Goal: Task Accomplishment & Management: Manage account settings

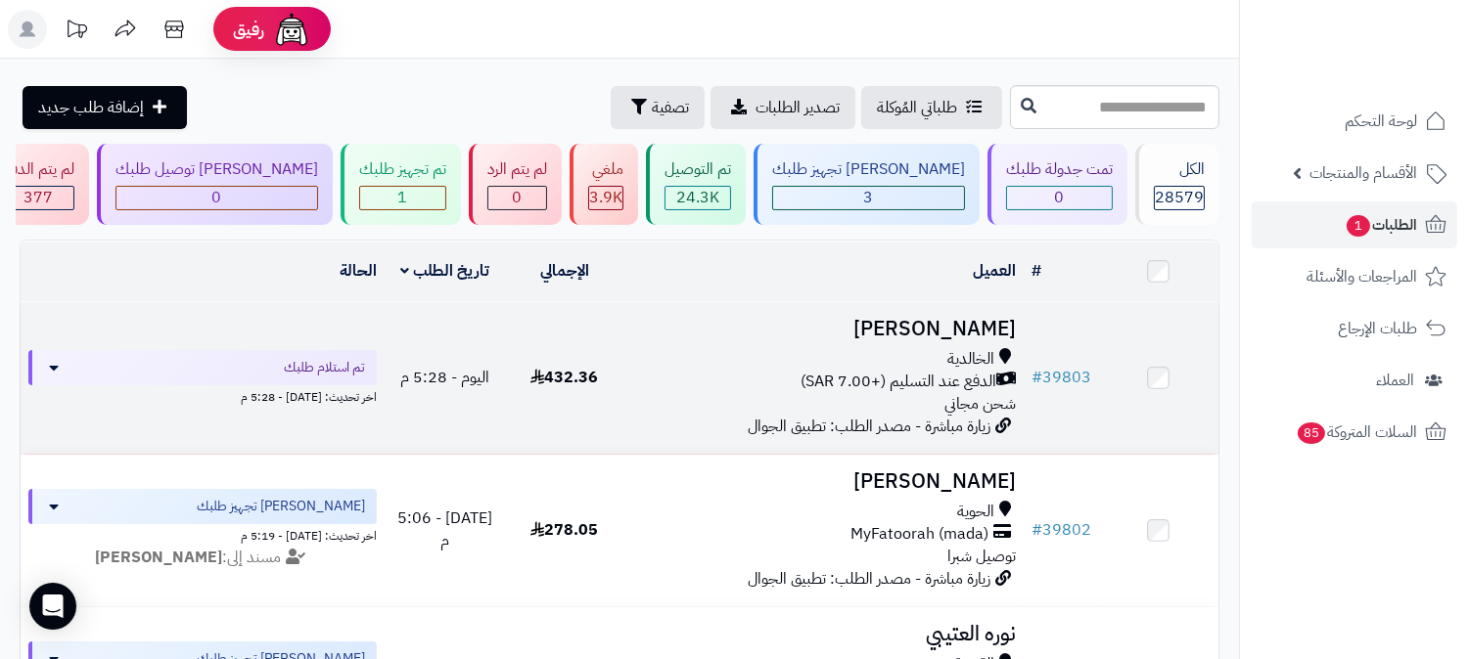
click at [969, 318] on h3 "[PERSON_NAME]" at bounding box center [824, 329] width 384 height 23
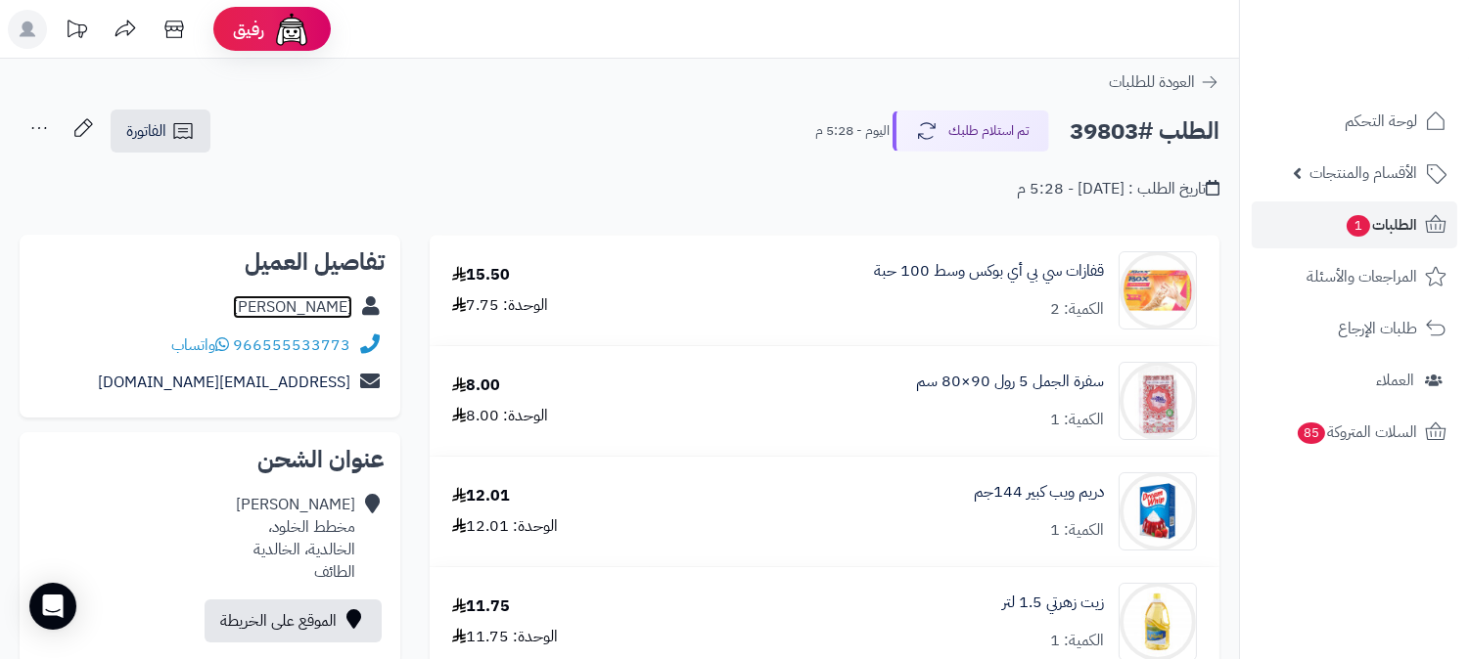
click at [300, 305] on link "فهد القرشي" at bounding box center [292, 306] width 119 height 23
click at [1107, 131] on h2 "الطلب #39803" at bounding box center [1144, 132] width 150 height 40
copy h2 "39803"
click at [1414, 218] on span "الطلبات 1" at bounding box center [1380, 224] width 72 height 27
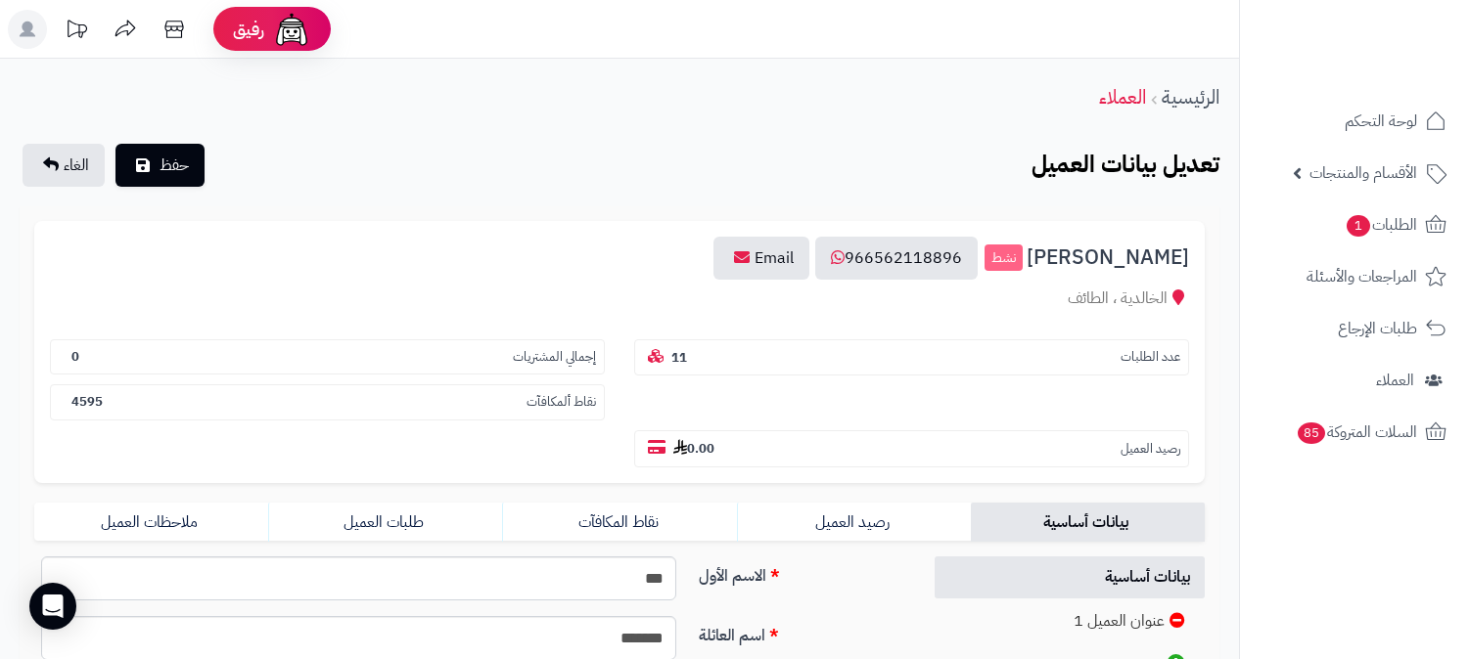
scroll to position [434, 0]
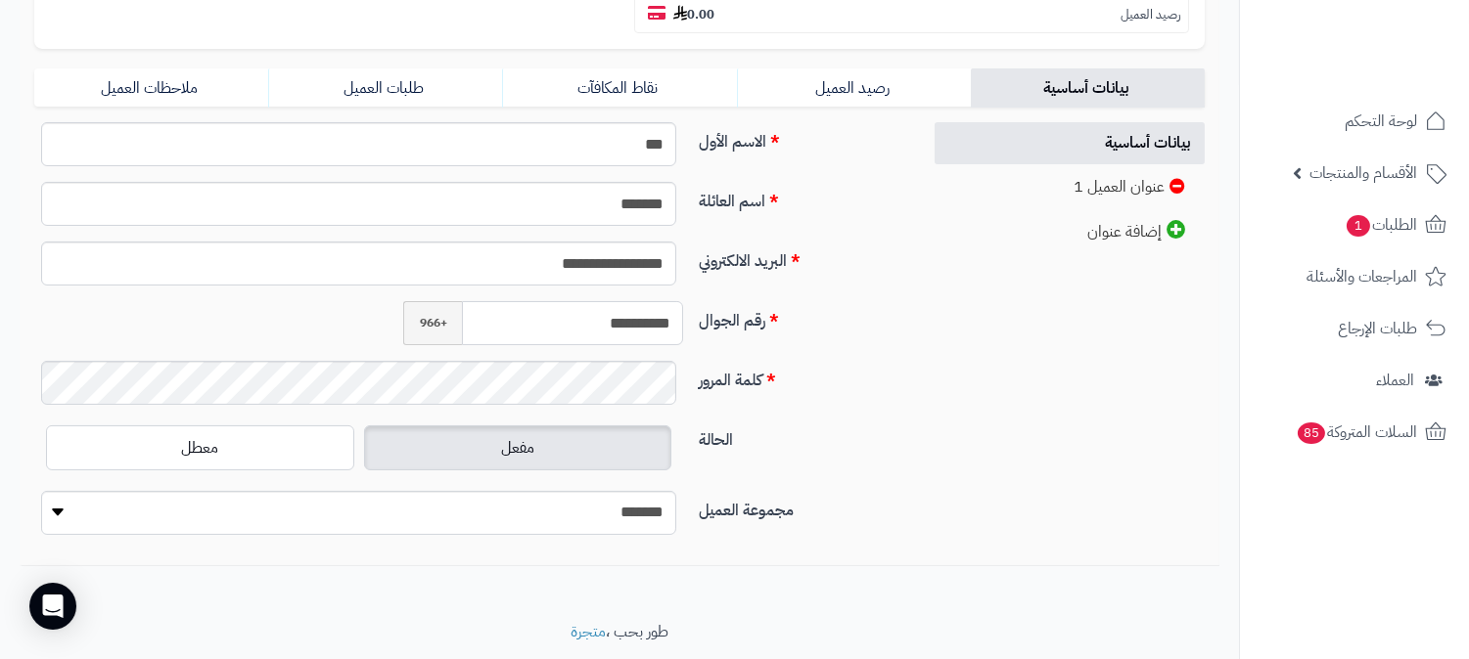
drag, startPoint x: 588, startPoint y: 282, endPoint x: 708, endPoint y: 268, distance: 121.1
click at [710, 301] on div "**********" at bounding box center [469, 331] width 886 height 60
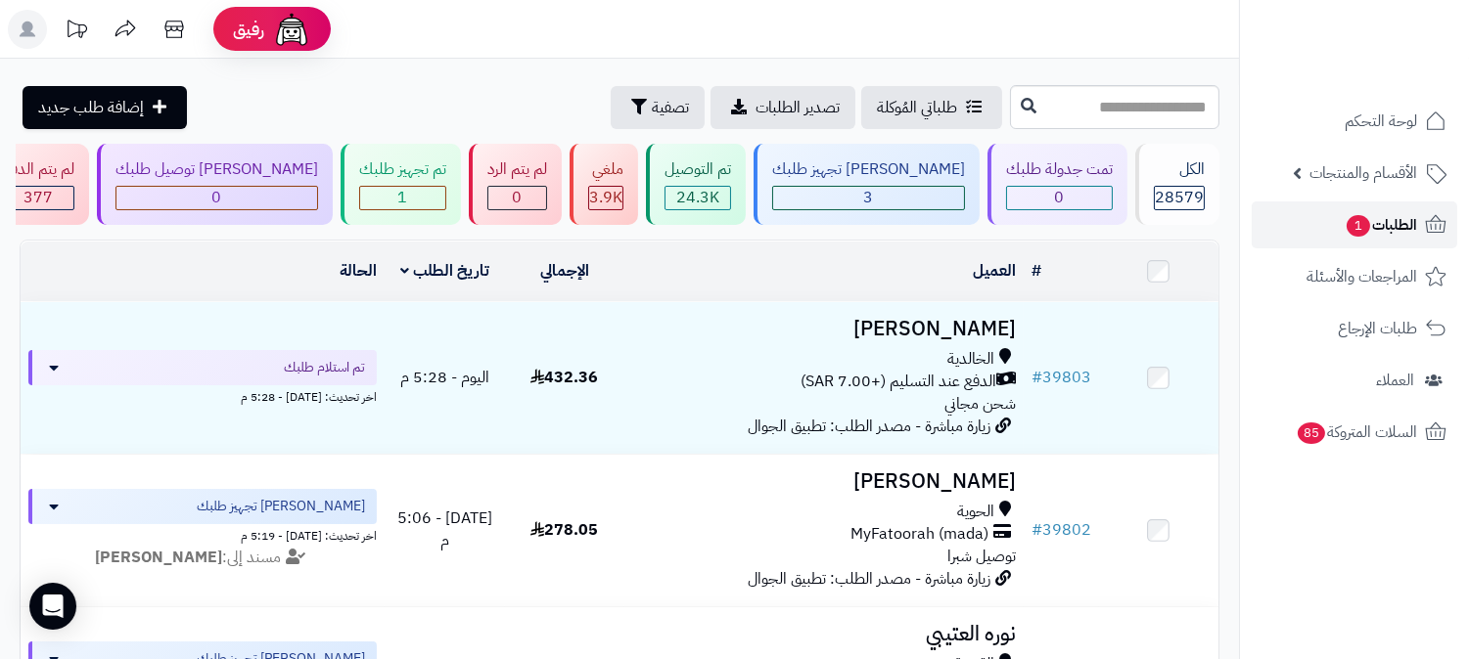
click at [1378, 220] on span "الطلبات 1" at bounding box center [1380, 224] width 72 height 27
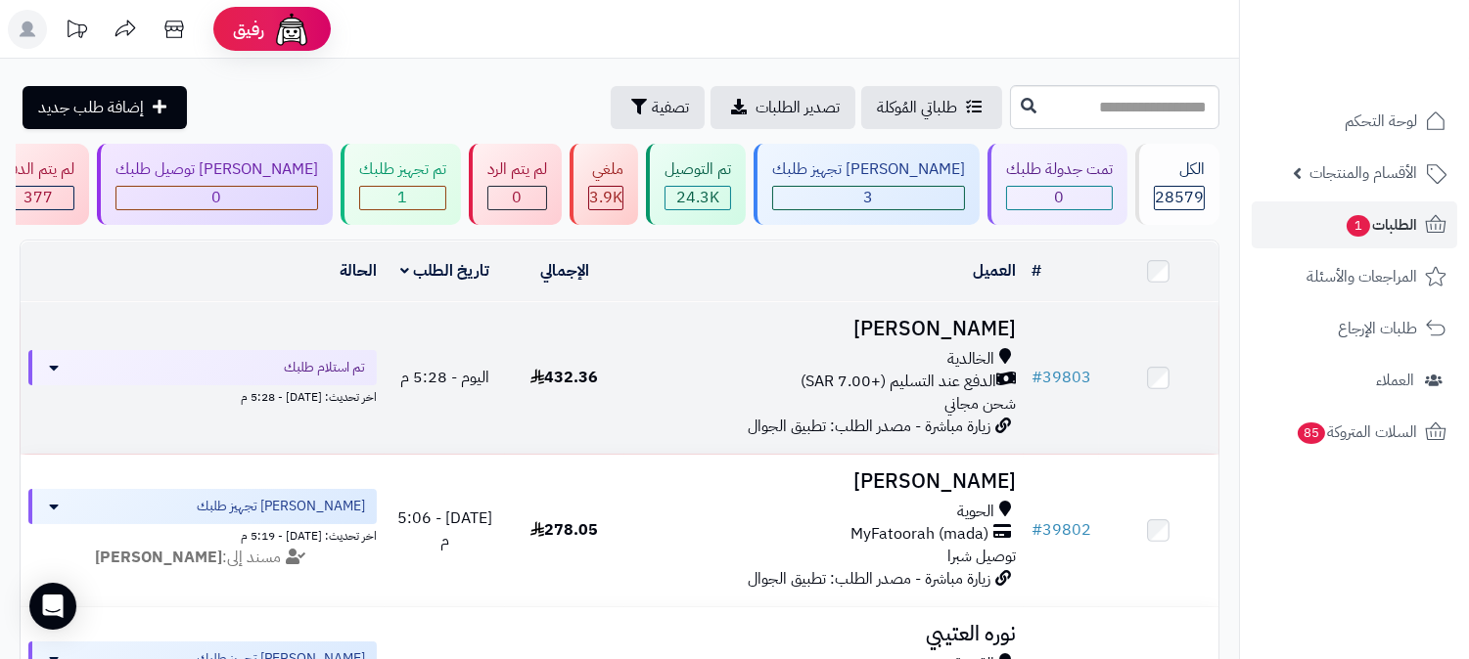
click at [969, 326] on h3 "[PERSON_NAME]" at bounding box center [824, 329] width 384 height 23
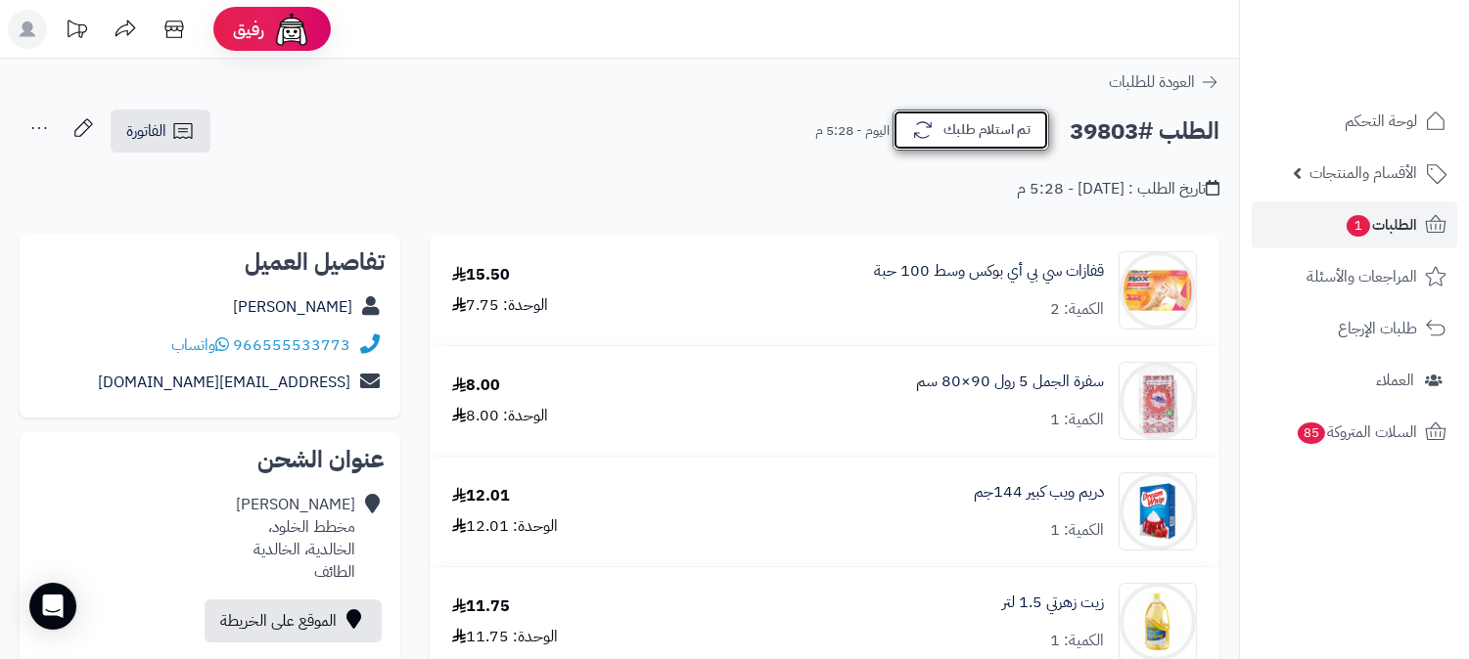
click at [1021, 129] on button "تم استلام طلبك" at bounding box center [970, 130] width 157 height 41
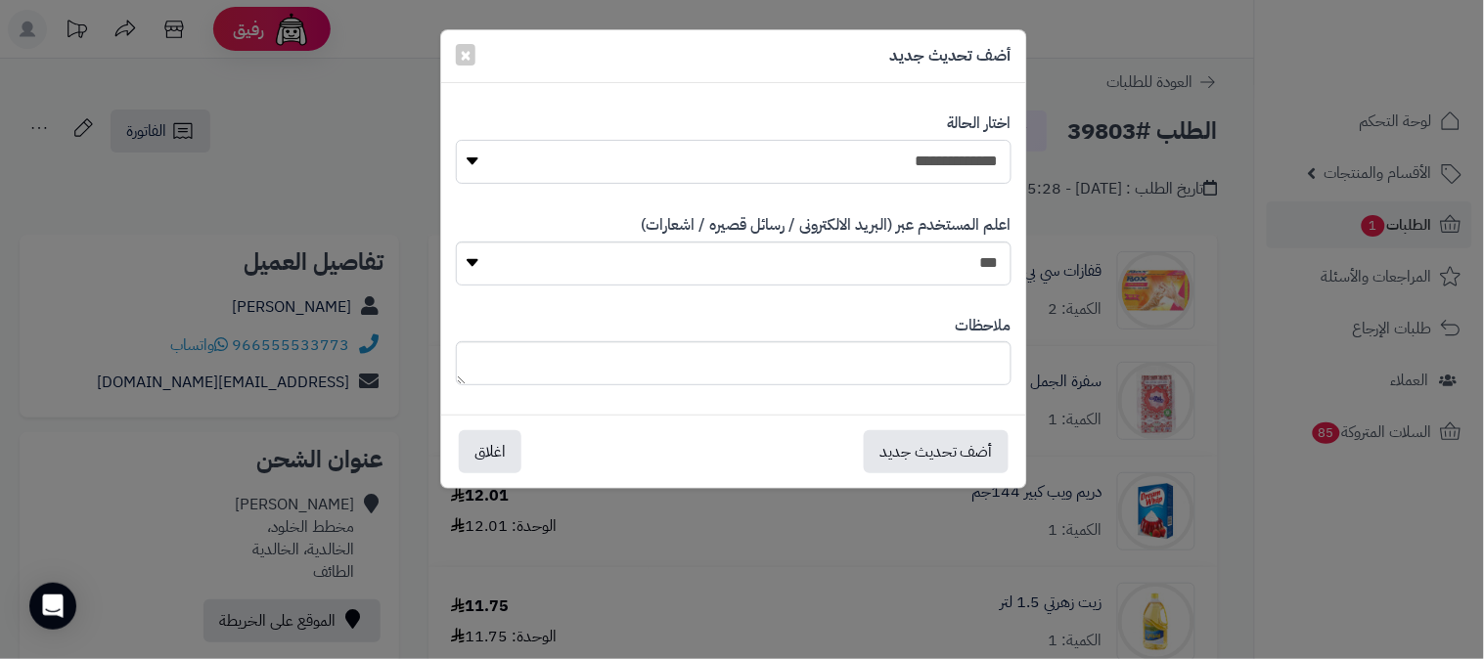
click at [977, 149] on select "**********" at bounding box center [734, 162] width 556 height 44
select select "*"
click at [456, 140] on select "**********" at bounding box center [734, 162] width 556 height 44
click at [942, 454] on button "أضف تحديث جديد" at bounding box center [936, 451] width 145 height 43
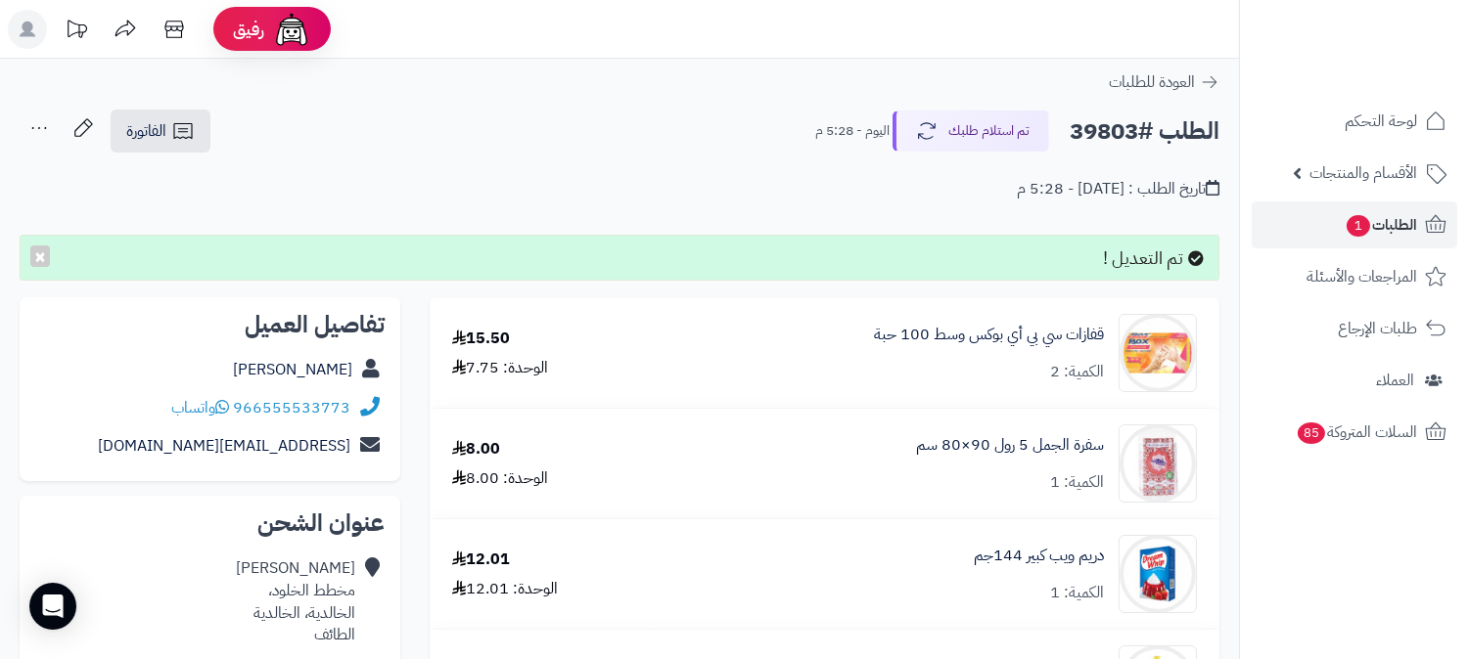
click at [44, 125] on icon at bounding box center [39, 128] width 39 height 39
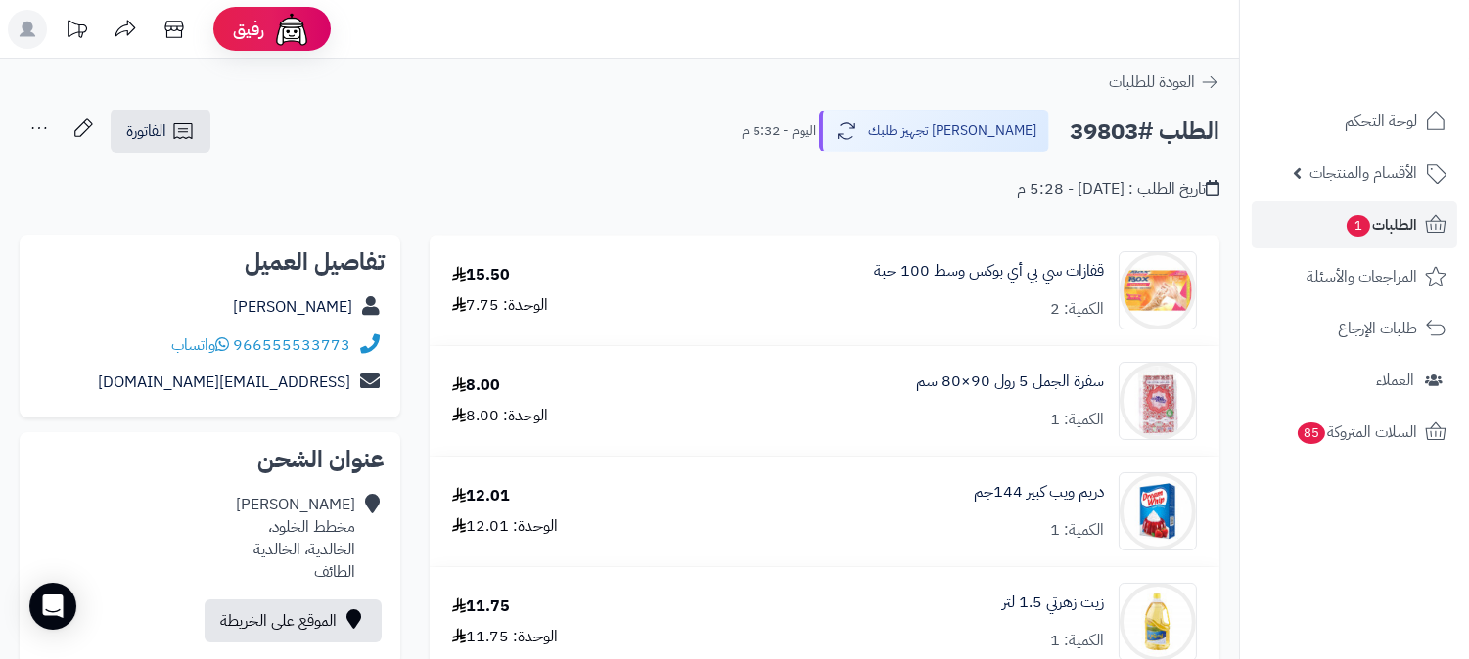
click at [24, 125] on icon at bounding box center [39, 128] width 39 height 39
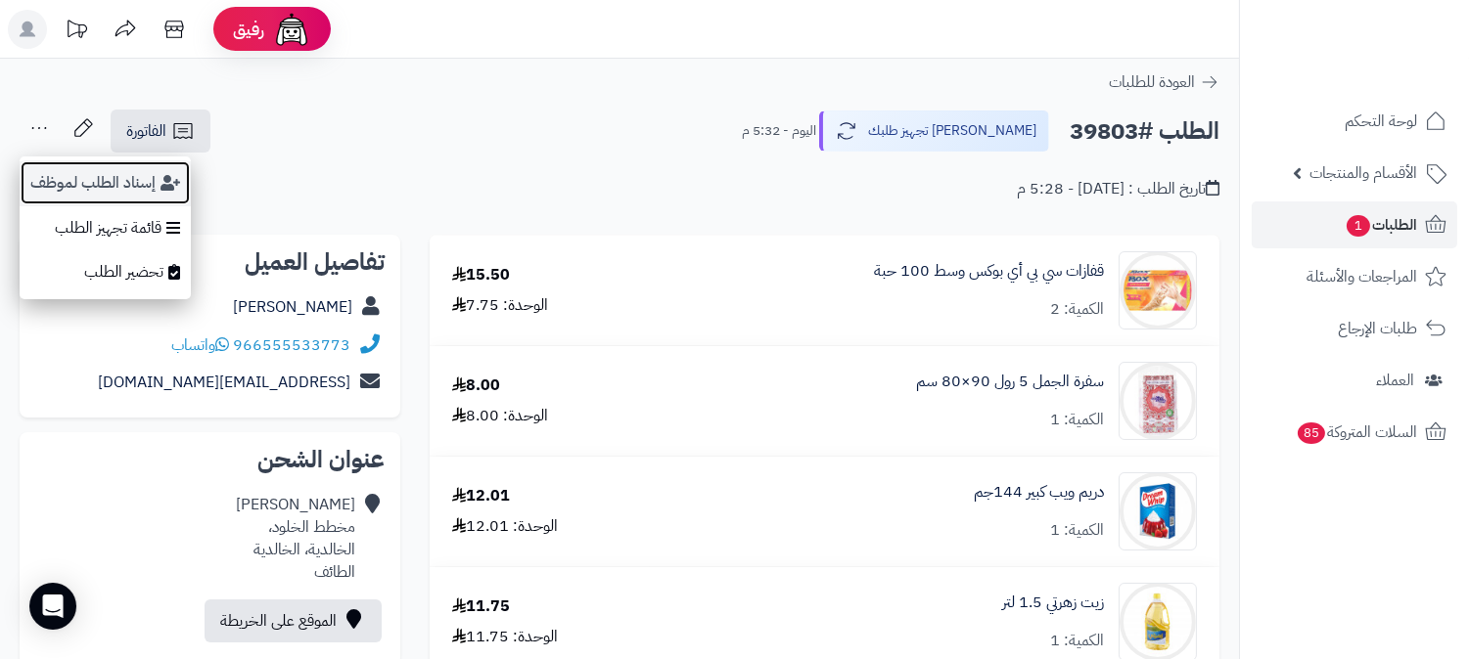
click at [79, 177] on button "إسناد الطلب لموظف" at bounding box center [105, 182] width 171 height 45
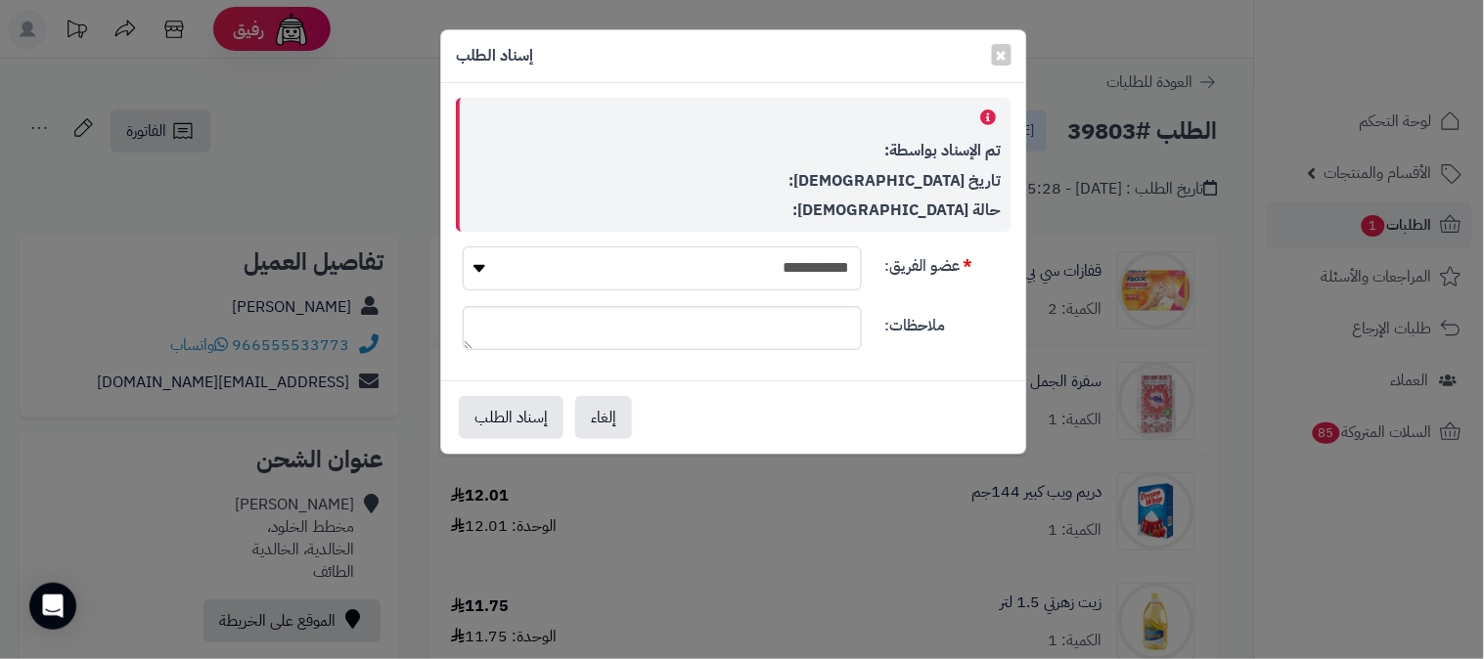
click at [688, 274] on select "**********" at bounding box center [662, 269] width 399 height 44
select select "**"
click at [463, 247] on select "**********" at bounding box center [662, 269] width 399 height 44
click at [533, 413] on button "إسناد الطلب" at bounding box center [511, 416] width 105 height 43
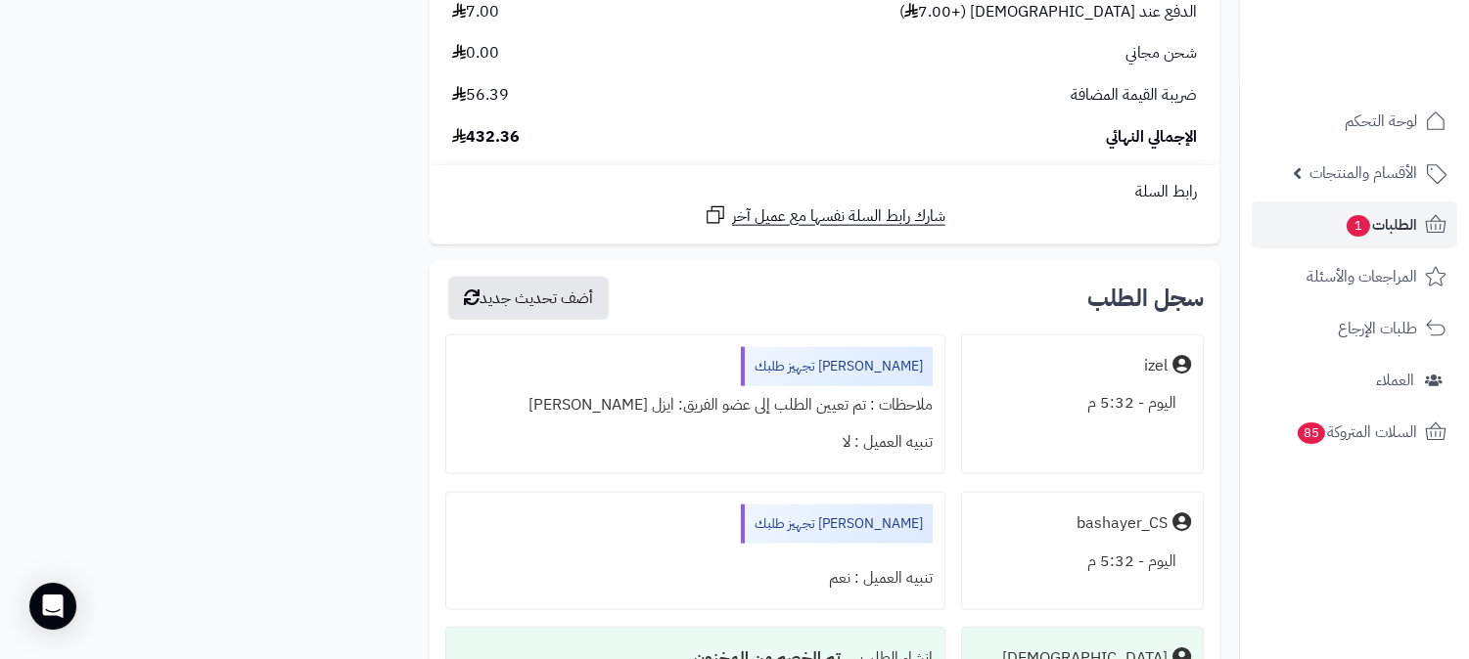
scroll to position [4674, 0]
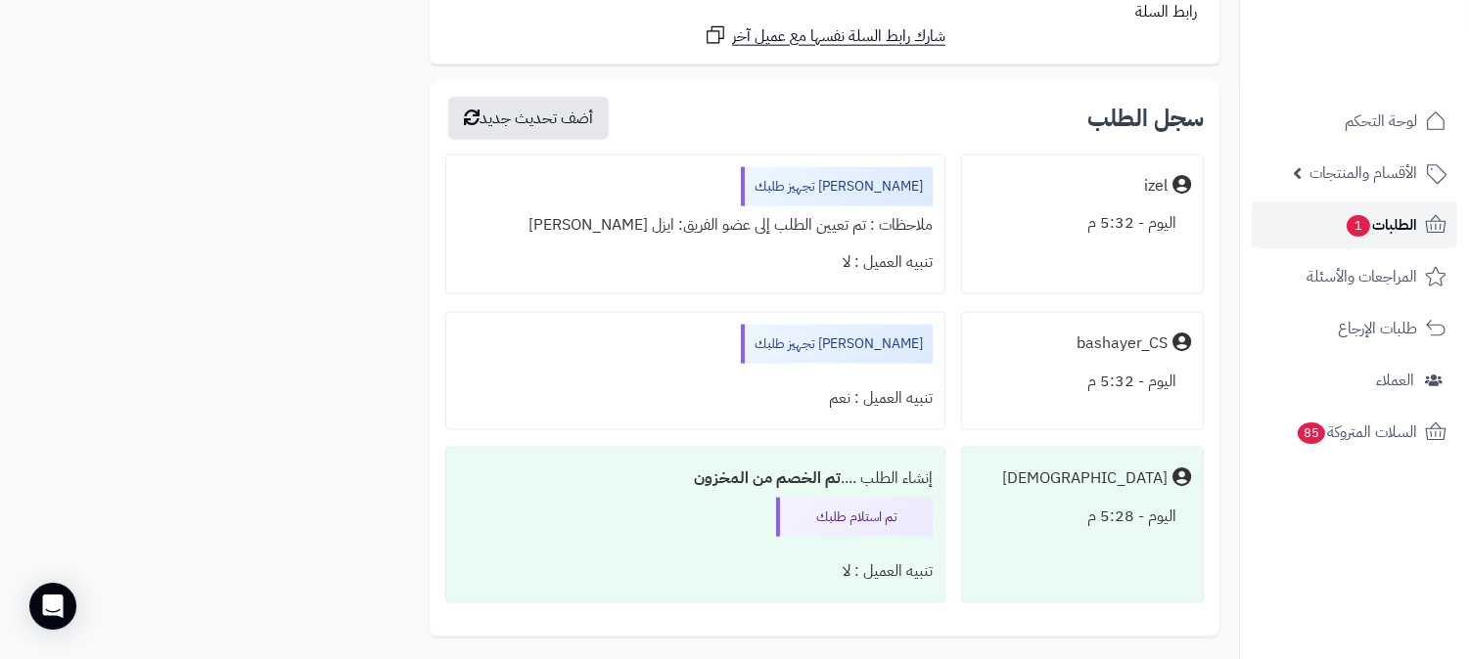
click at [1377, 216] on span "الطلبات 1" at bounding box center [1380, 224] width 72 height 27
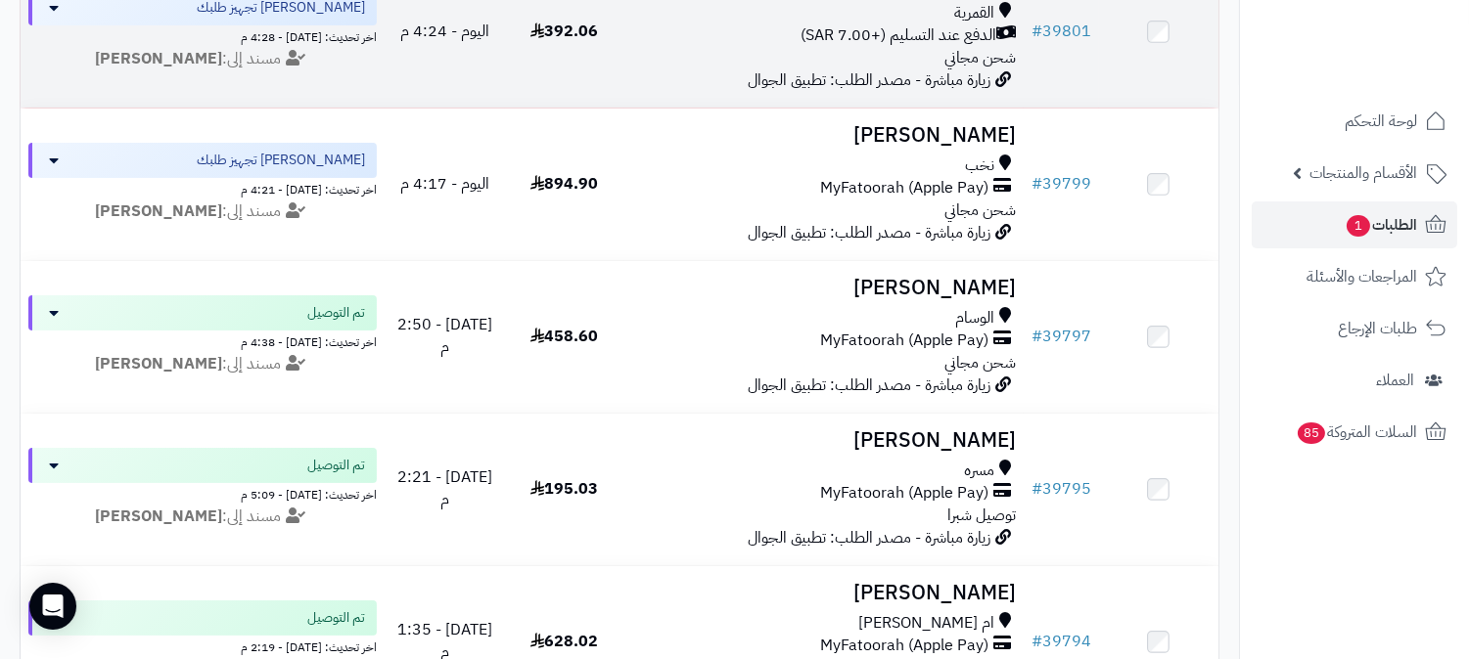
scroll to position [760, 0]
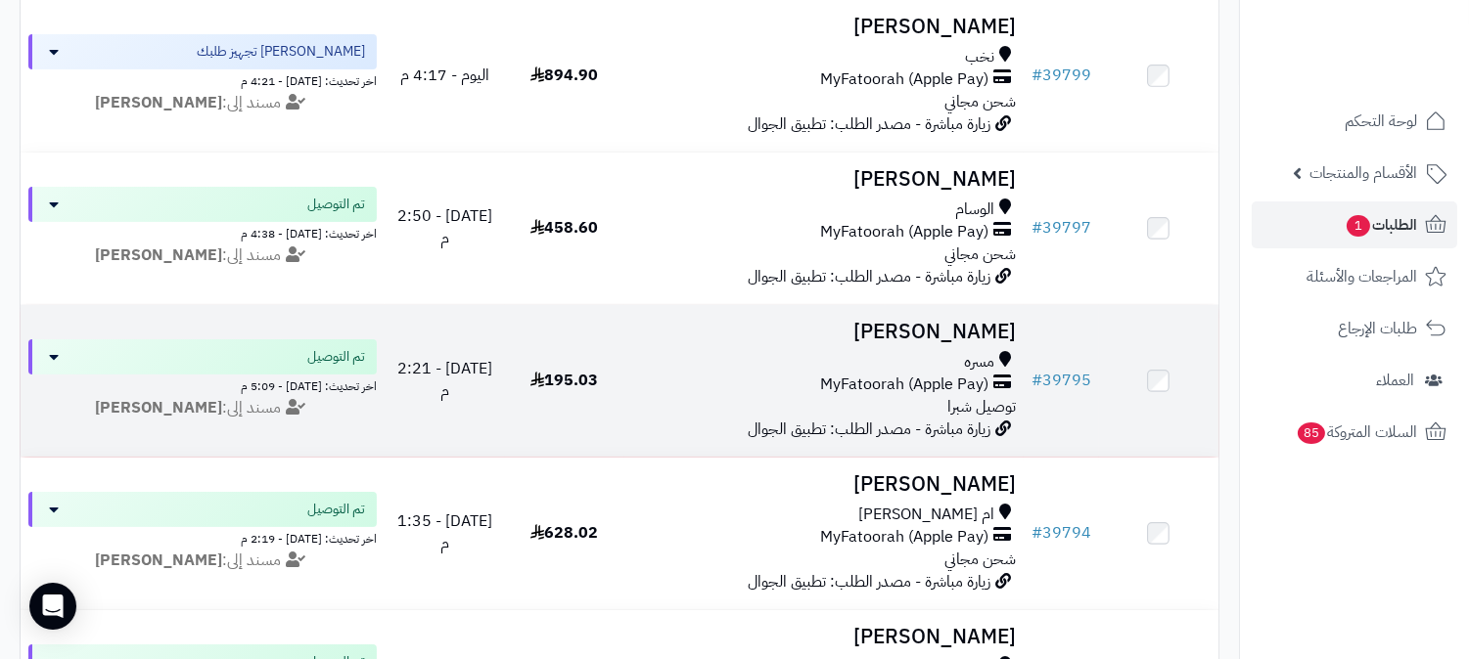
click at [946, 321] on h3 "سعد الخثعمي" at bounding box center [824, 332] width 384 height 23
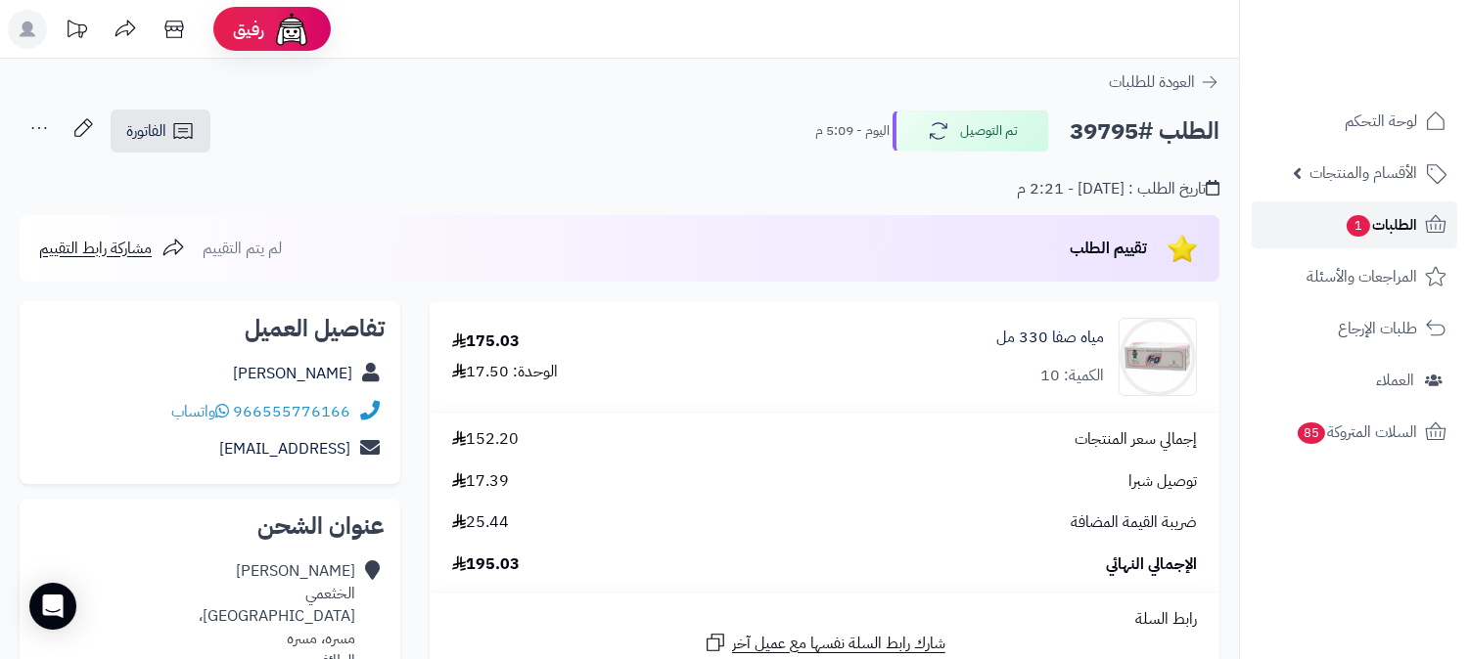
click at [1394, 227] on span "الطلبات 1" at bounding box center [1380, 224] width 72 height 27
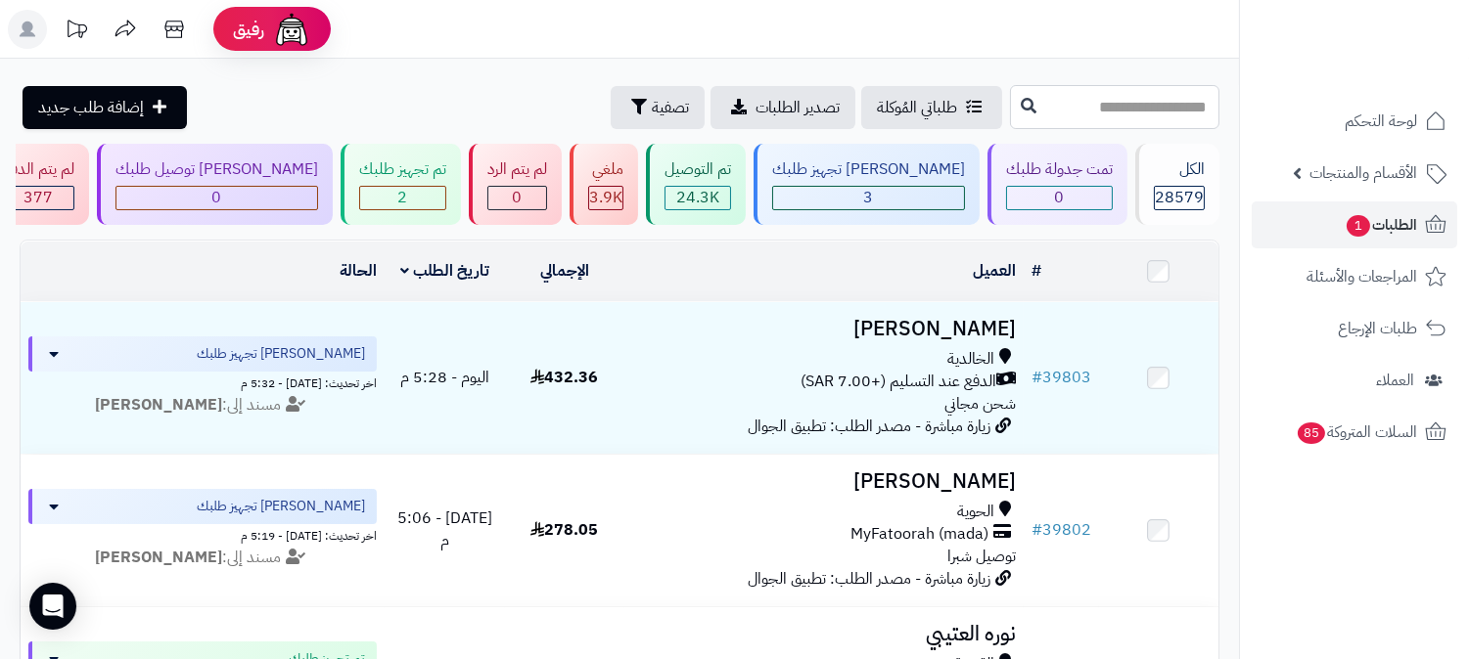
click at [1159, 114] on input "text" at bounding box center [1114, 107] width 209 height 44
type input "*****"
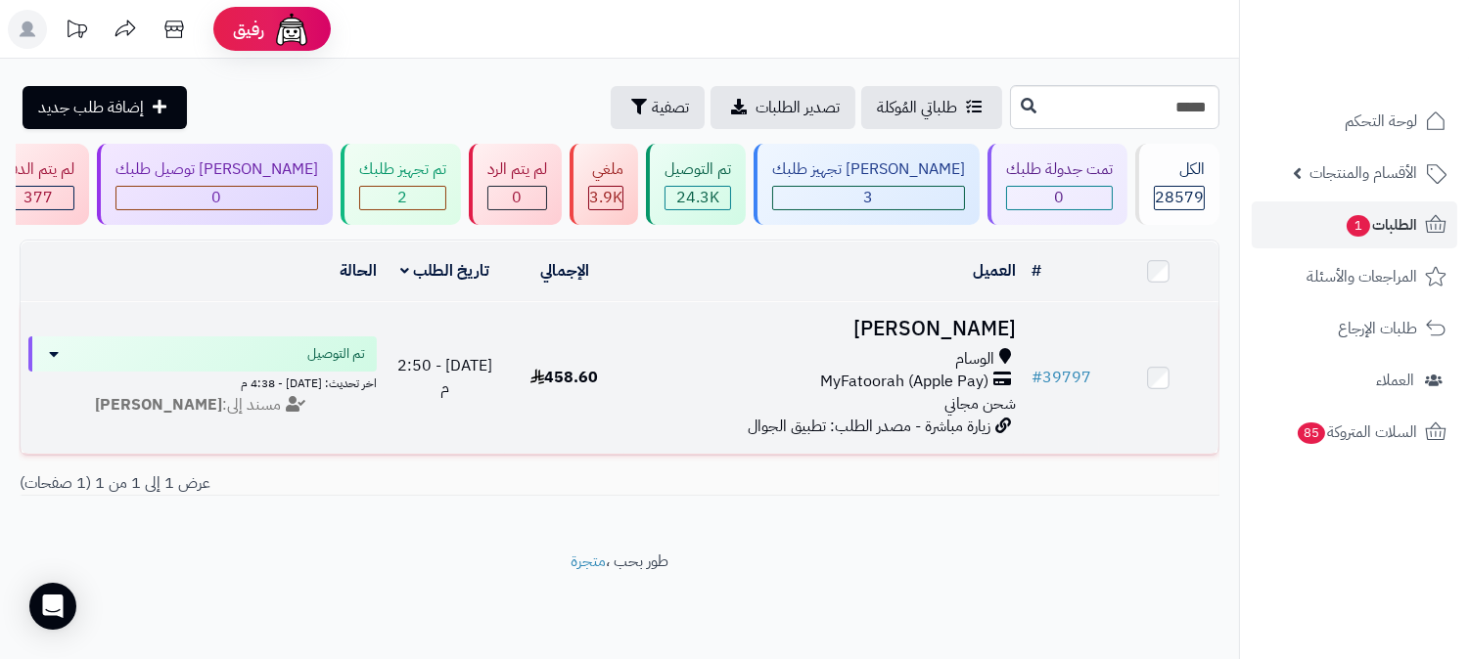
click at [976, 327] on h3 "فيصل الثقفي" at bounding box center [824, 329] width 384 height 23
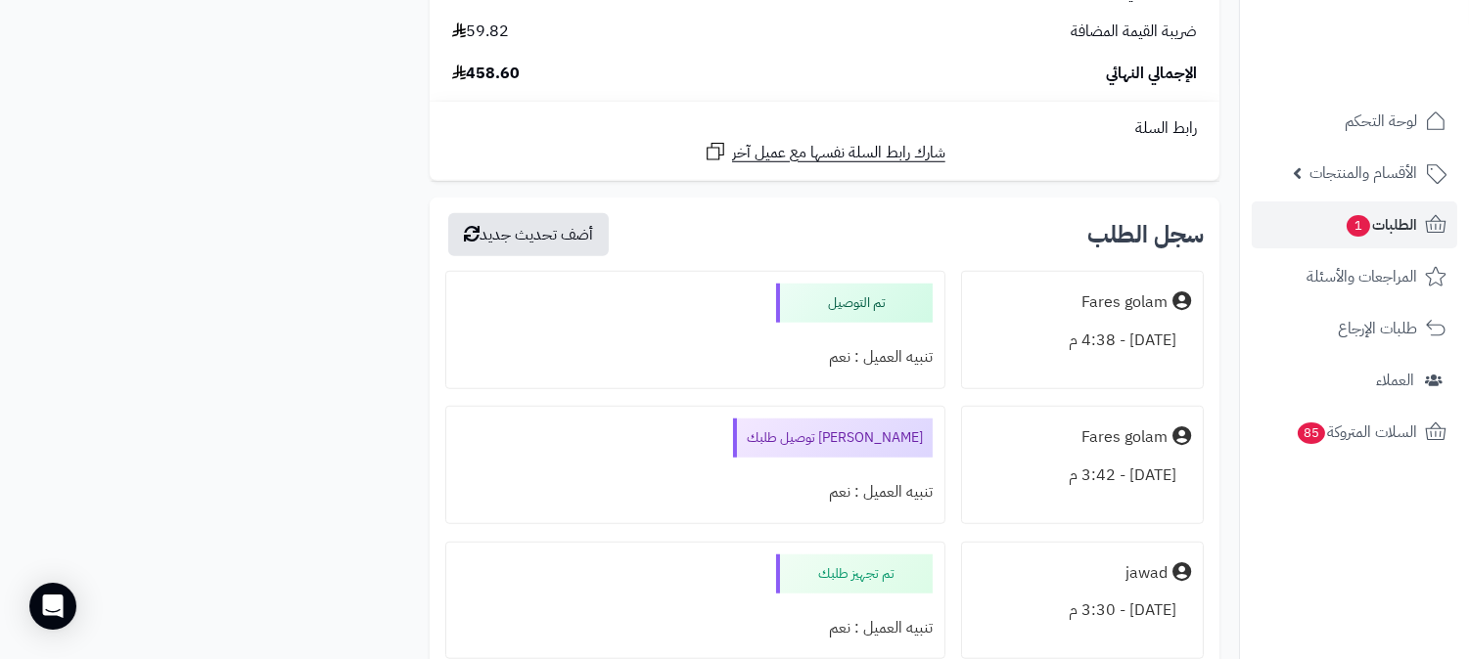
scroll to position [2886, 0]
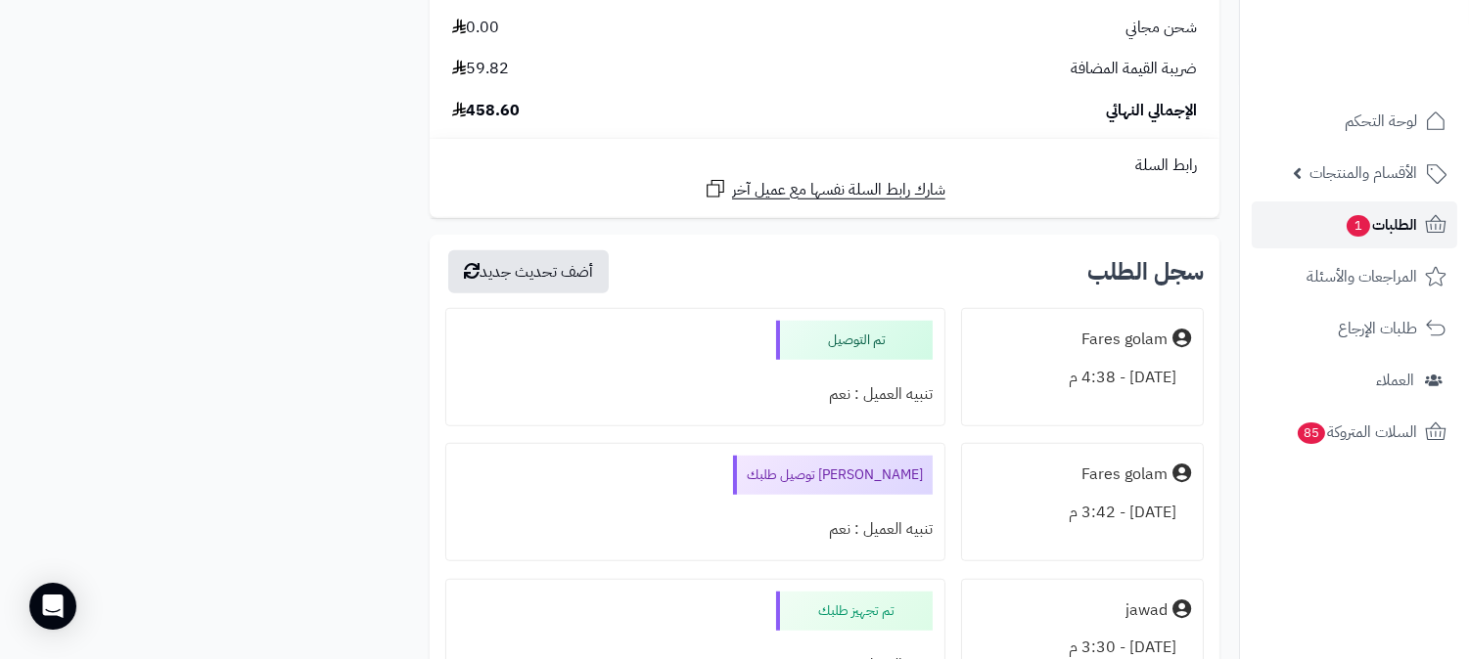
click at [1410, 223] on span "الطلبات 1" at bounding box center [1380, 224] width 72 height 27
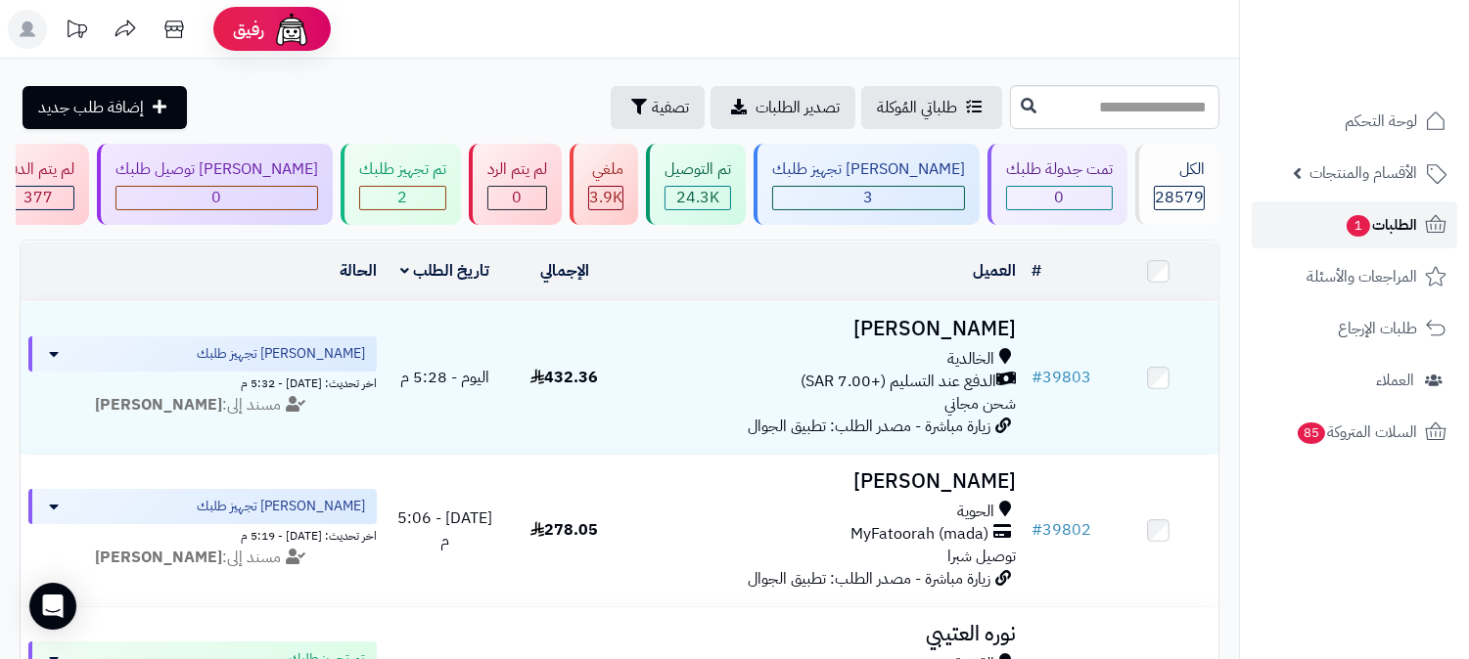
click at [1382, 217] on span "الطلبات 1" at bounding box center [1380, 224] width 72 height 27
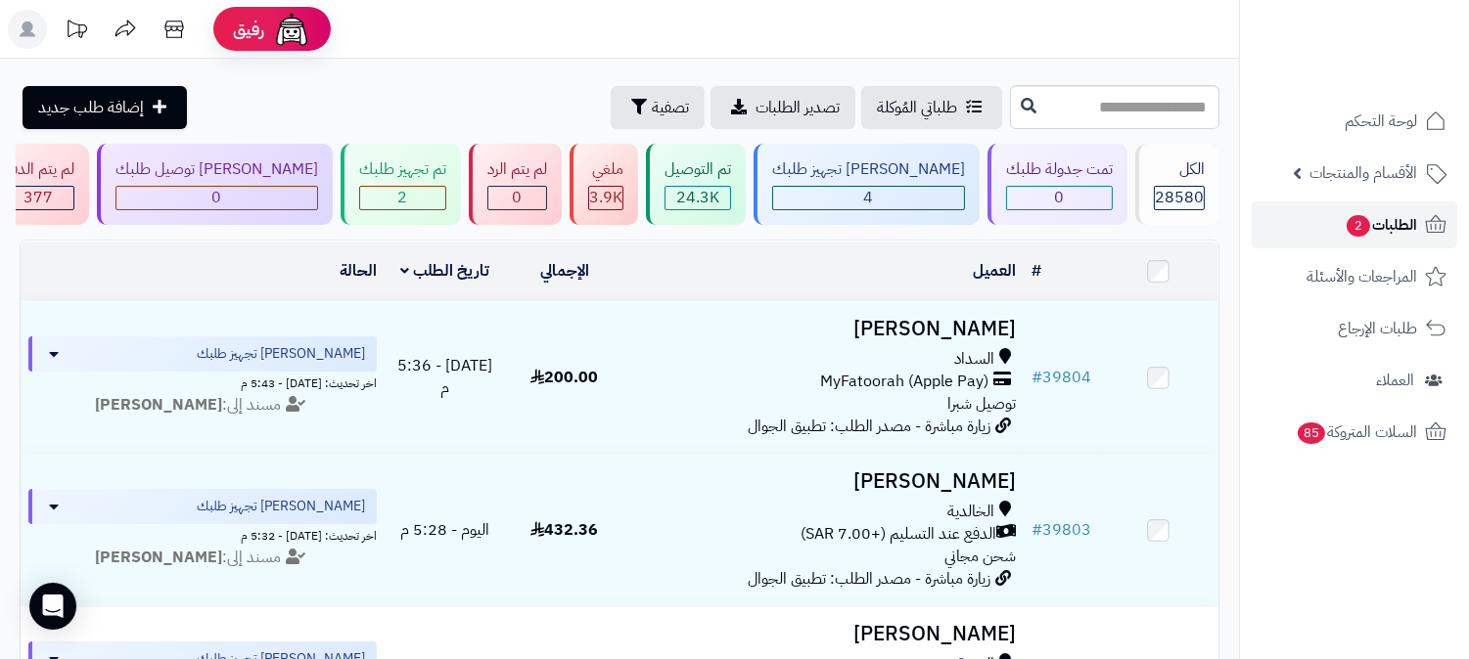
click at [1389, 217] on span "الطلبات 2" at bounding box center [1380, 224] width 72 height 27
click at [1403, 225] on span "الطلبات 2" at bounding box center [1380, 224] width 72 height 27
click at [1367, 219] on span "الطلبات 2" at bounding box center [1380, 224] width 72 height 27
click at [1363, 209] on link "الطلبات 2" at bounding box center [1353, 225] width 205 height 47
click at [1411, 216] on span "الطلبات 2" at bounding box center [1380, 224] width 72 height 27
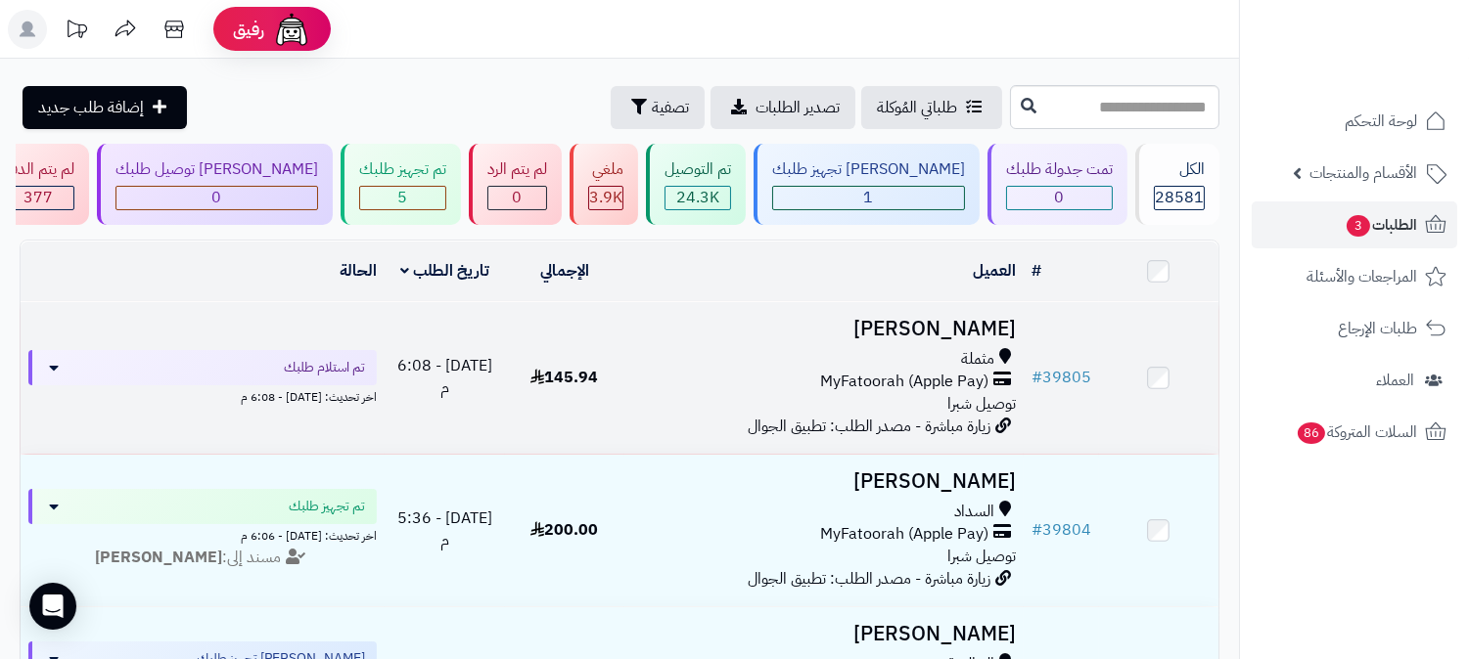
click at [925, 324] on h3 "[PERSON_NAME]" at bounding box center [824, 329] width 384 height 23
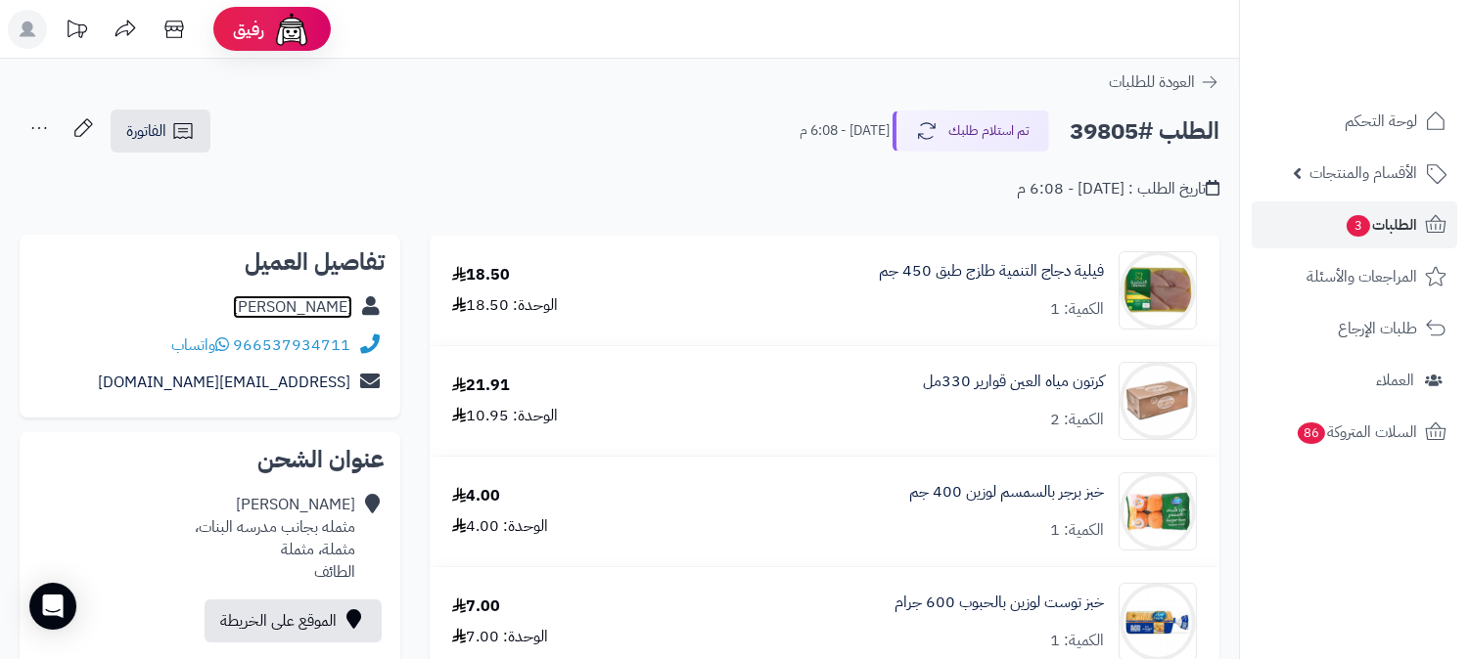
click at [326, 307] on link "عايض عبدالله" at bounding box center [292, 306] width 119 height 23
click at [1400, 228] on span "الطلبات 3" at bounding box center [1380, 224] width 72 height 27
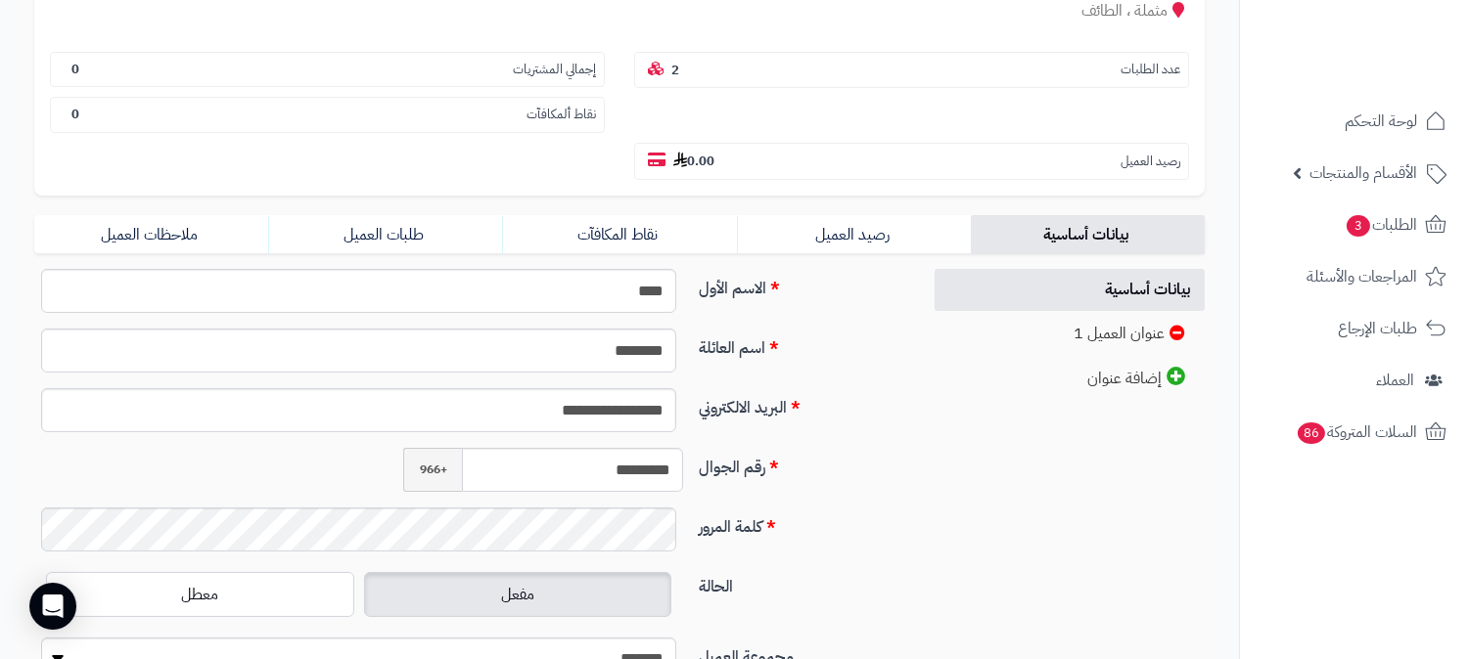
scroll to position [326, 0]
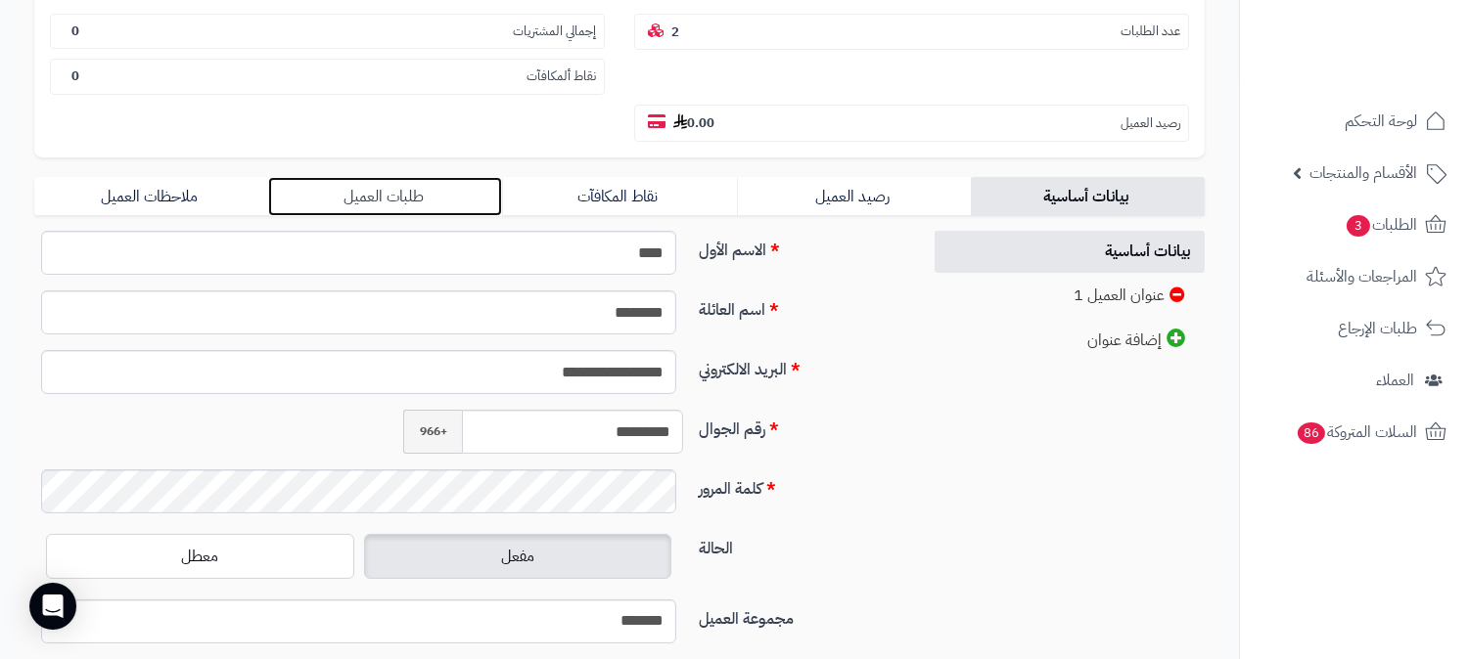
click at [422, 177] on link "طلبات العميل" at bounding box center [385, 196] width 234 height 39
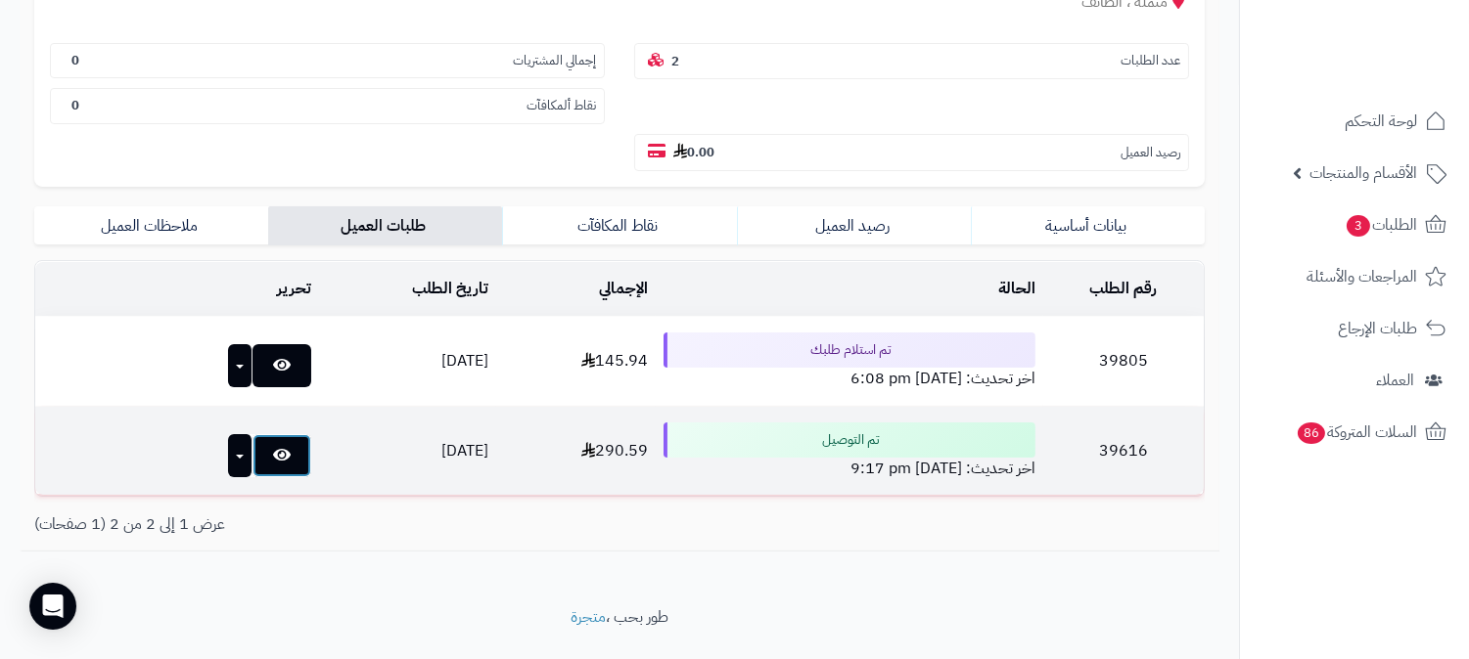
click at [252, 434] on link at bounding box center [281, 455] width 59 height 43
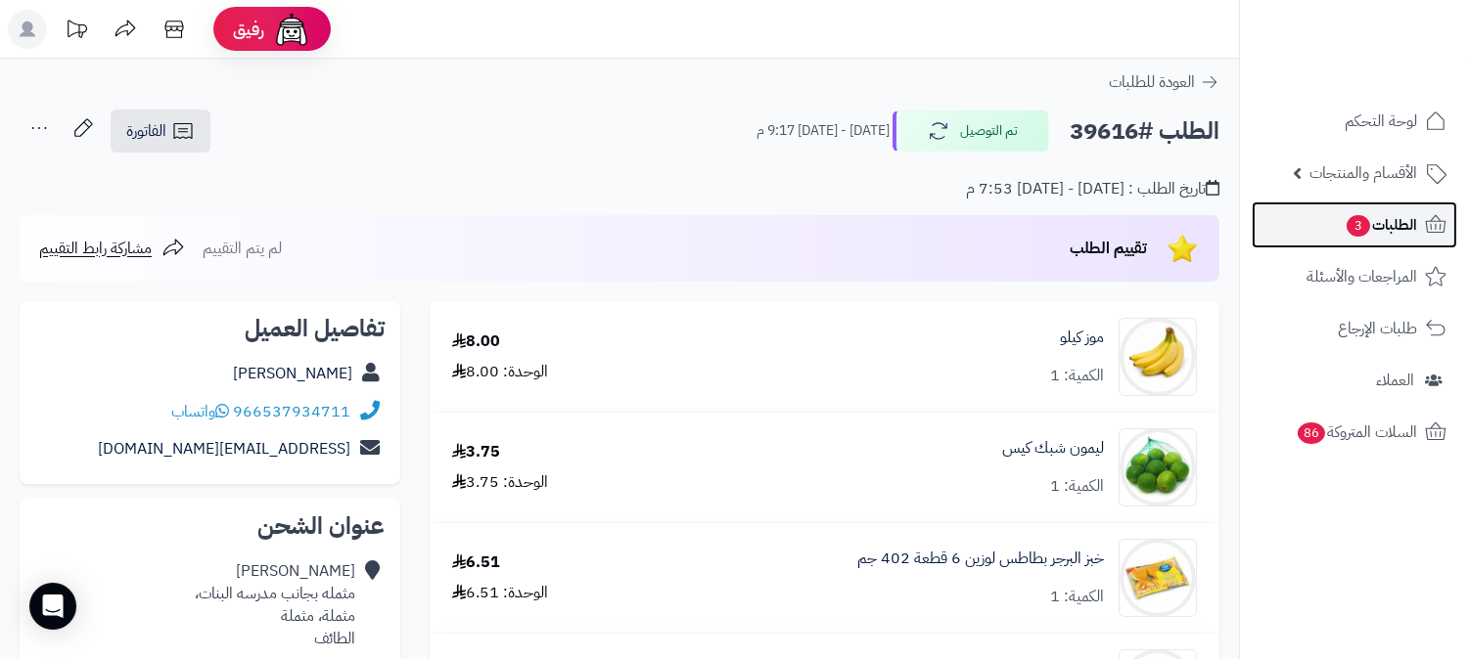
click at [1366, 215] on span "الطلبات 3" at bounding box center [1380, 224] width 72 height 27
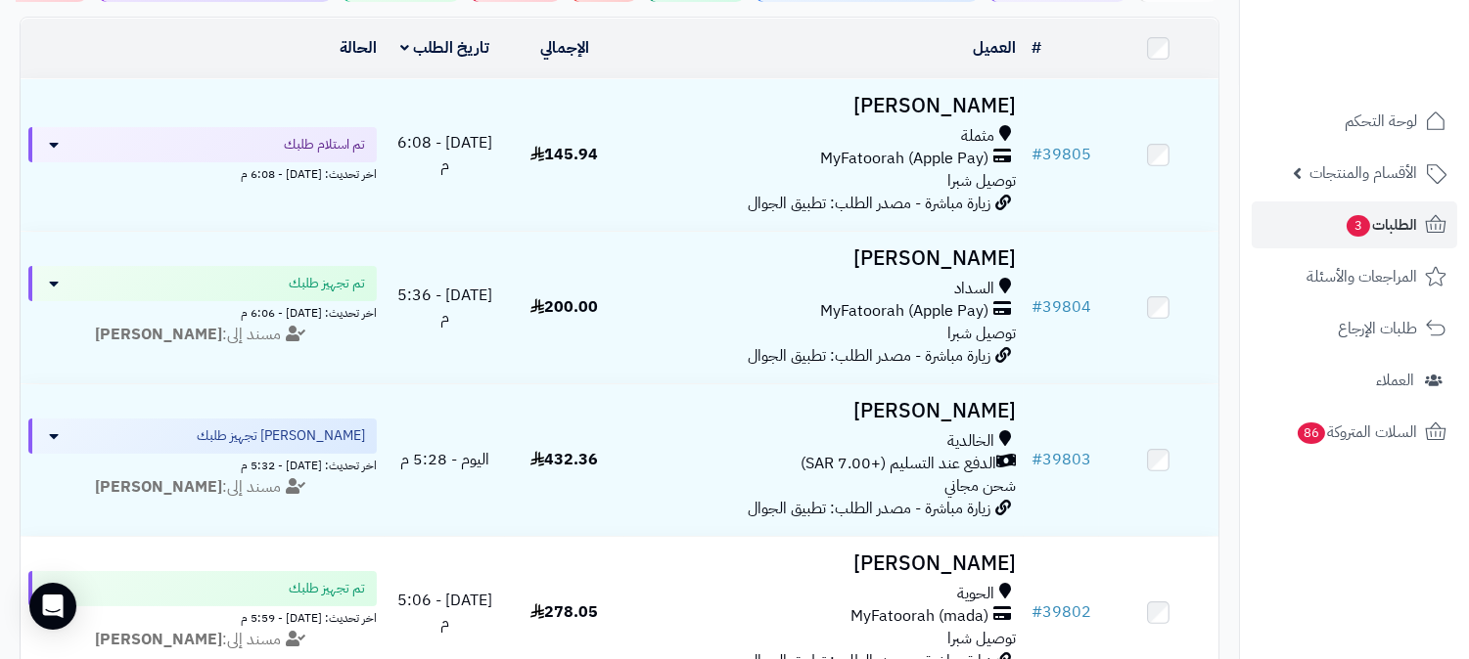
scroll to position [109, 0]
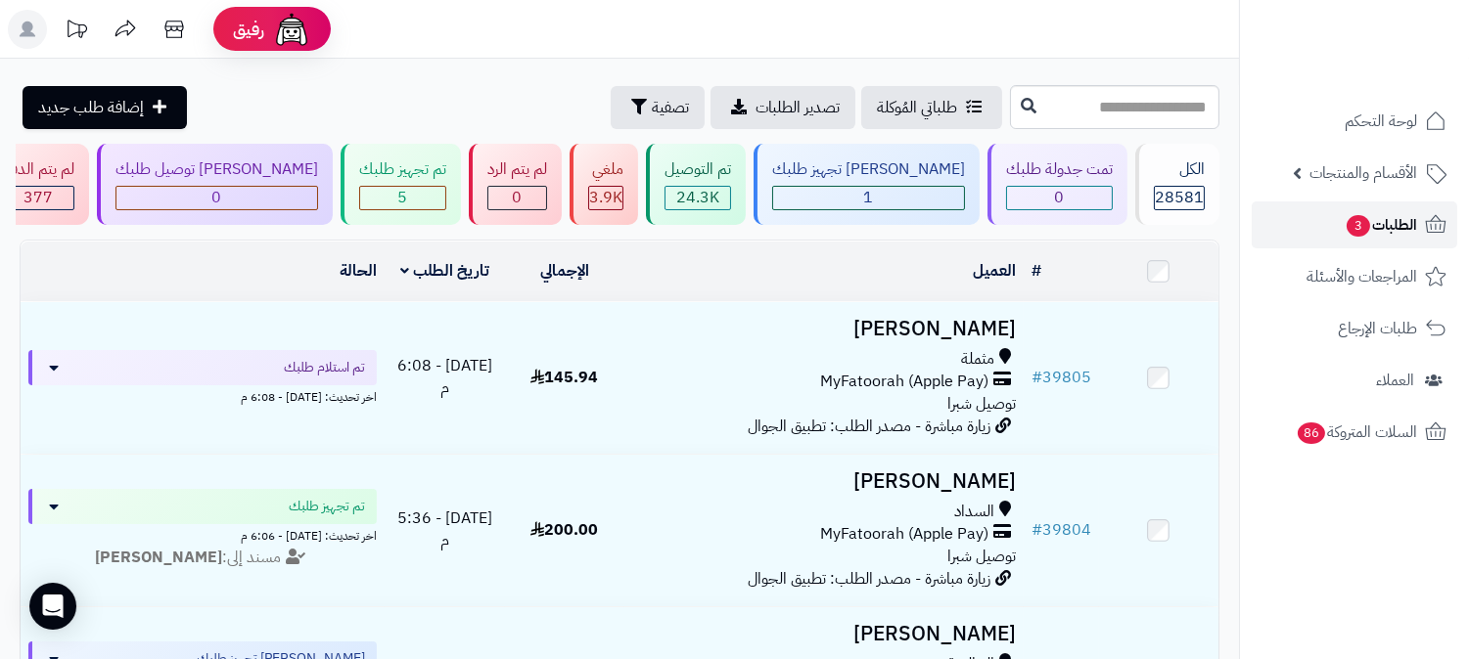
click at [1389, 230] on span "الطلبات 3" at bounding box center [1380, 224] width 72 height 27
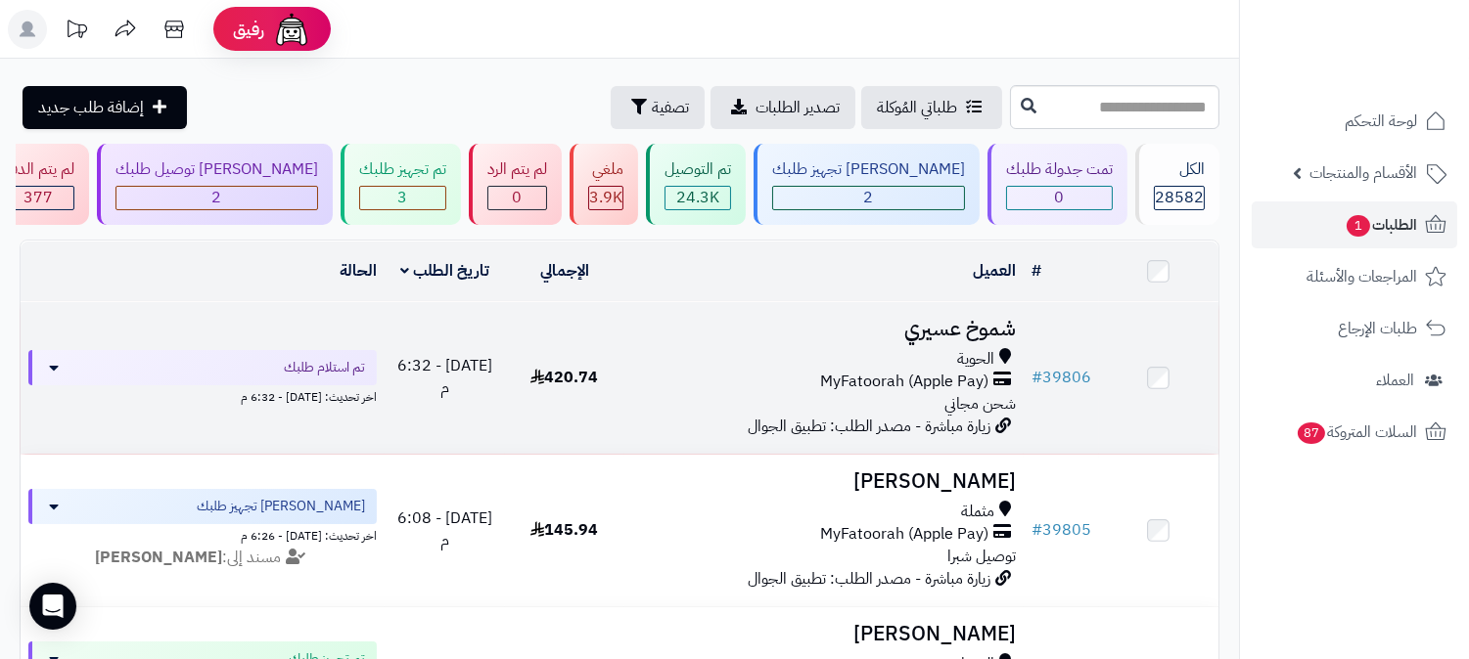
click at [981, 318] on h3 "شموخ عسيري" at bounding box center [824, 329] width 384 height 23
click at [931, 333] on h3 "شموخ عسيري" at bounding box center [824, 329] width 384 height 23
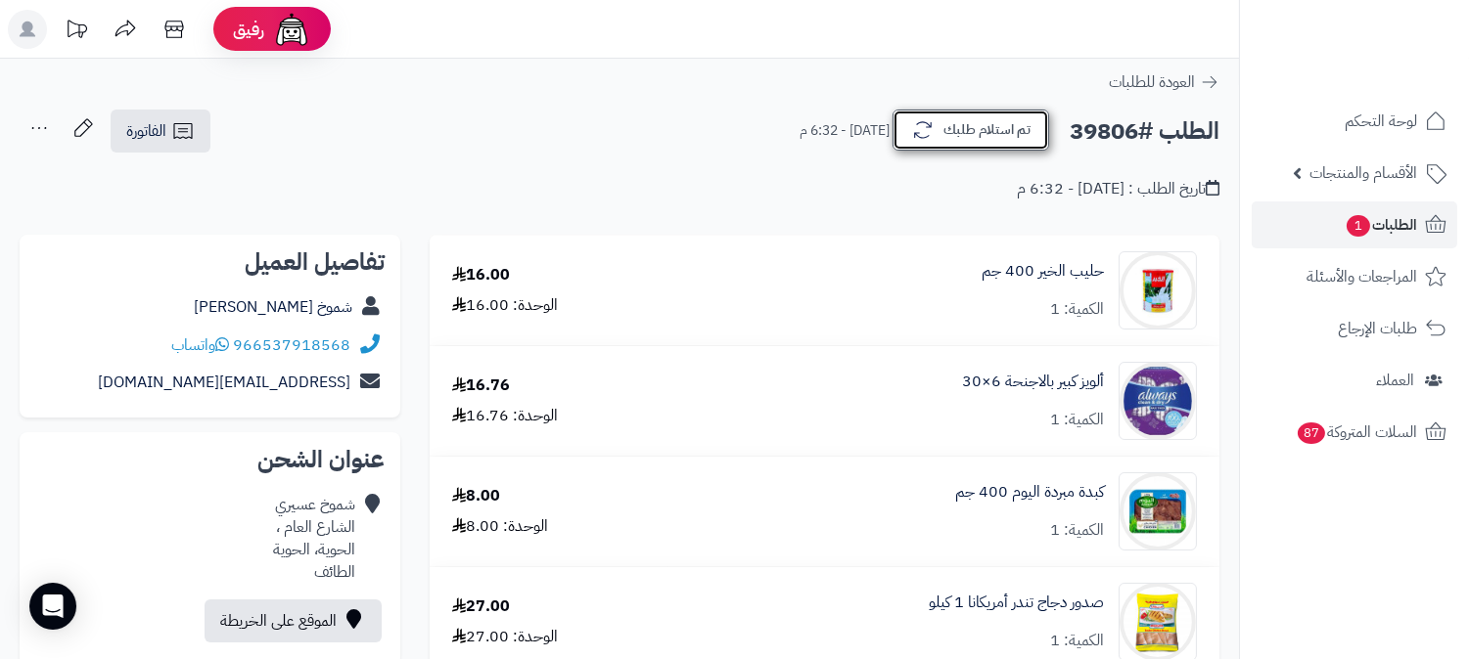
click at [996, 118] on button "تم استلام طلبك" at bounding box center [970, 130] width 157 height 41
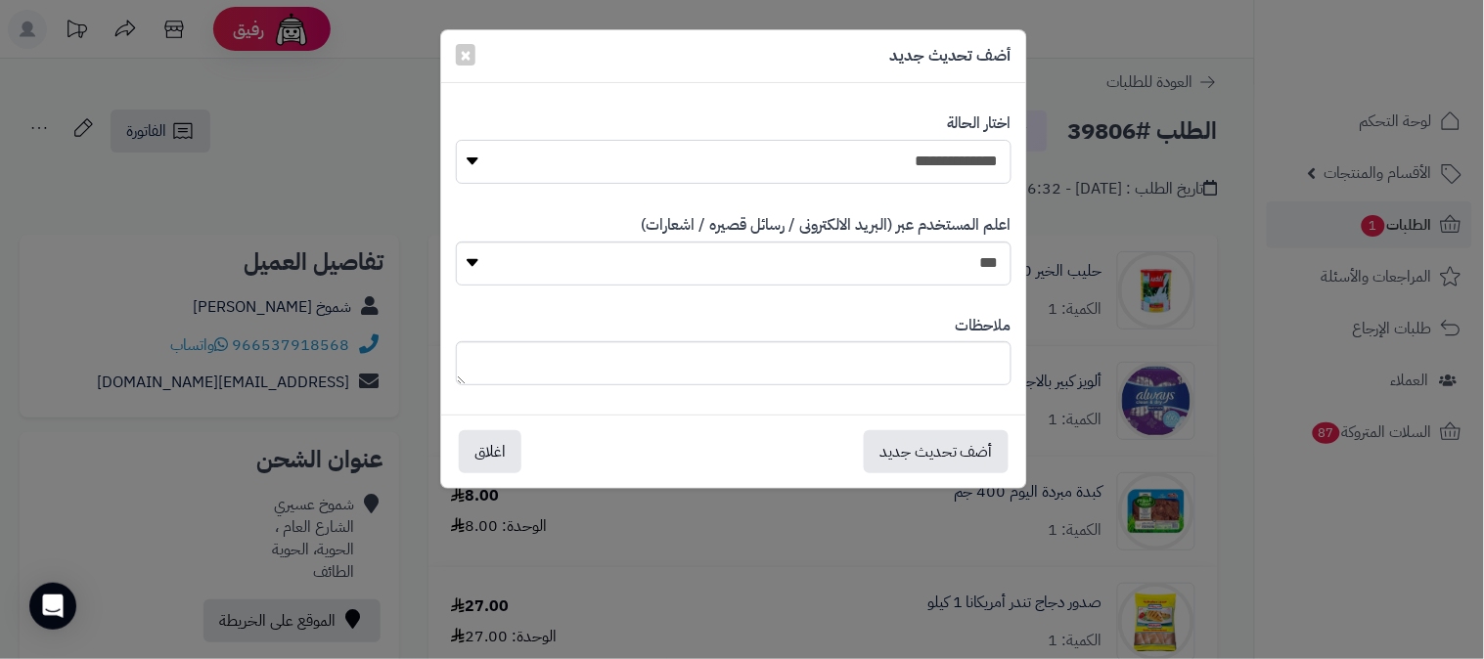
drag, startPoint x: 942, startPoint y: 160, endPoint x: 942, endPoint y: 178, distance: 17.6
click at [942, 160] on select "**********" at bounding box center [734, 162] width 556 height 44
select select "*"
click at [456, 140] on select "**********" at bounding box center [734, 162] width 556 height 44
click at [952, 450] on button "أضف تحديث جديد" at bounding box center [936, 451] width 145 height 43
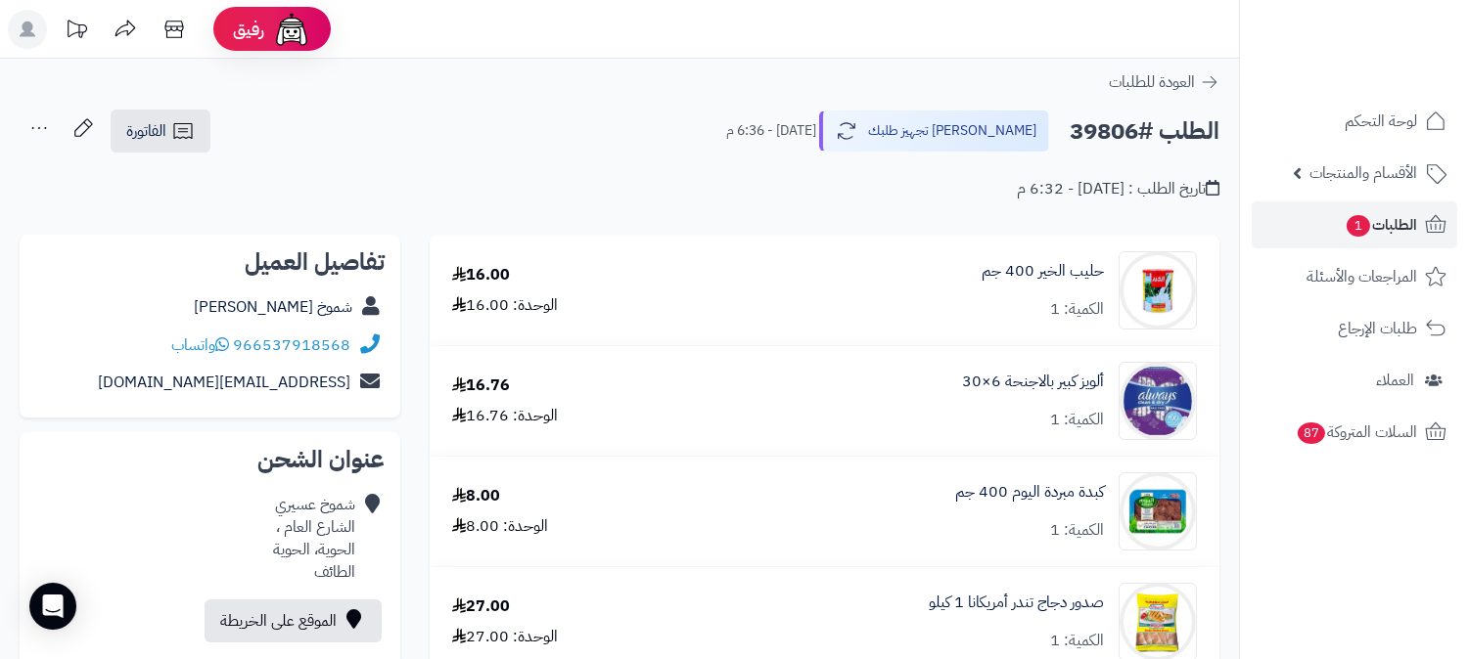
click at [35, 129] on icon at bounding box center [39, 128] width 39 height 39
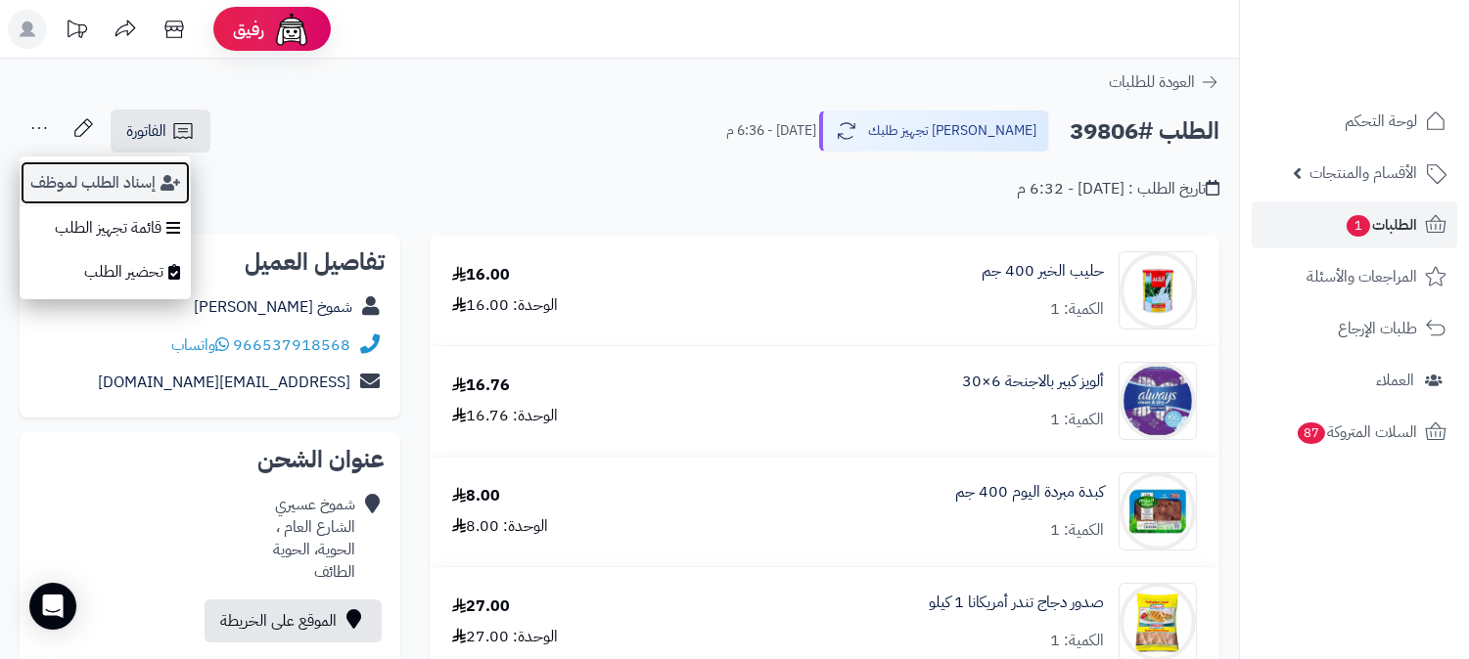
click at [68, 174] on button "إسناد الطلب لموظف" at bounding box center [105, 182] width 171 height 45
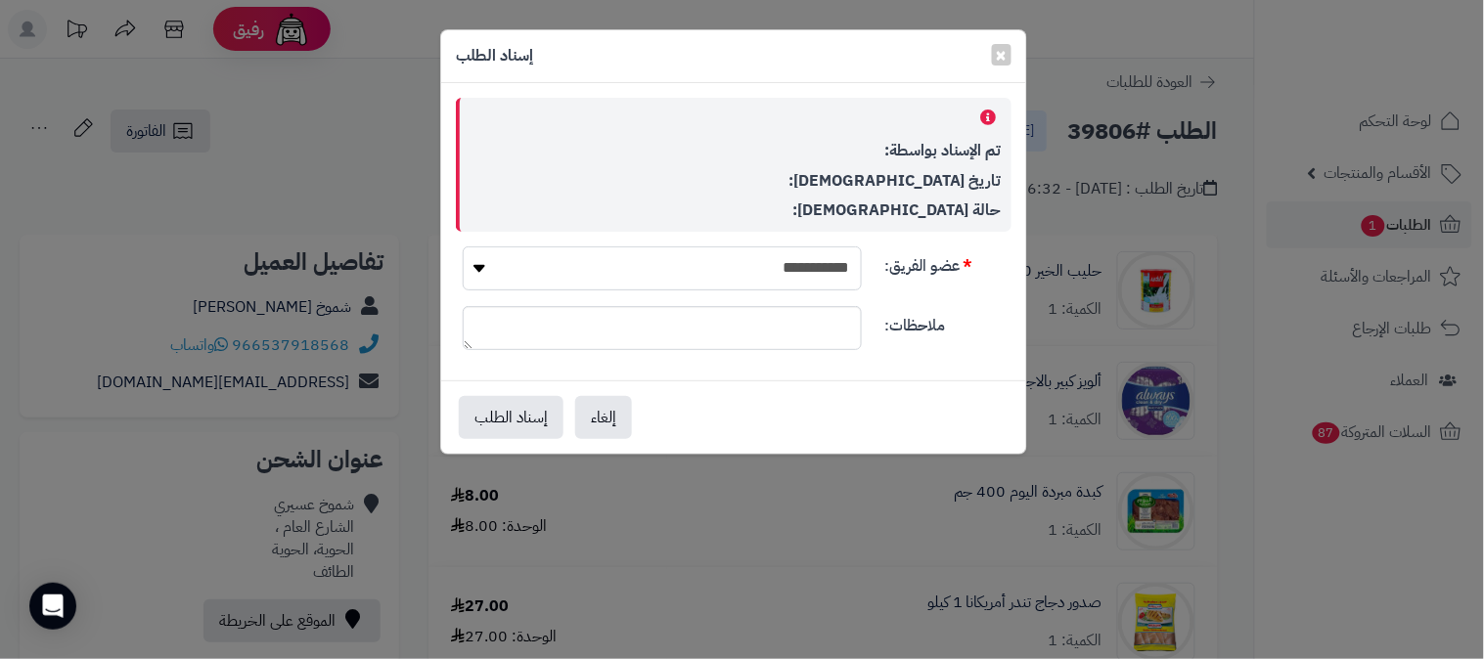
click at [715, 266] on select "**********" at bounding box center [662, 269] width 399 height 44
select select "**"
click at [463, 247] on select "**********" at bounding box center [662, 269] width 399 height 44
click at [500, 417] on button "إسناد الطلب" at bounding box center [511, 416] width 105 height 43
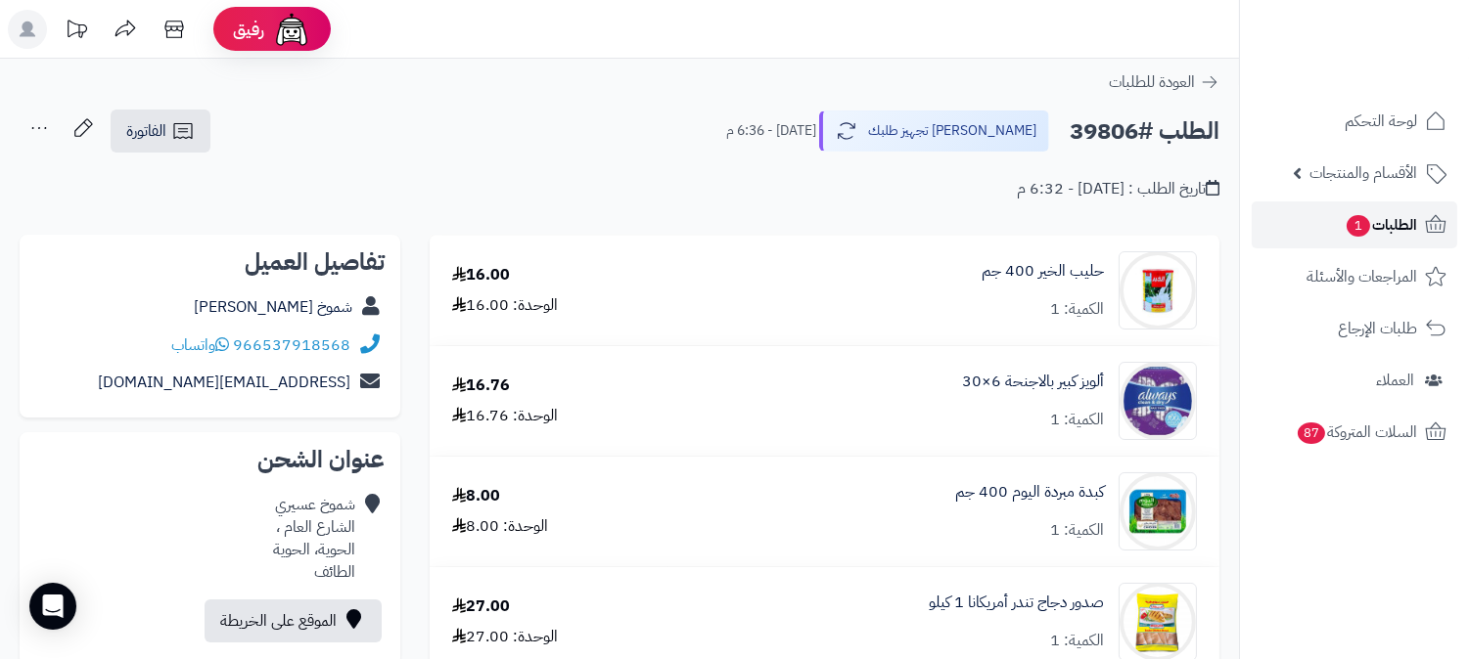
click at [1407, 217] on span "الطلبات 1" at bounding box center [1380, 224] width 72 height 27
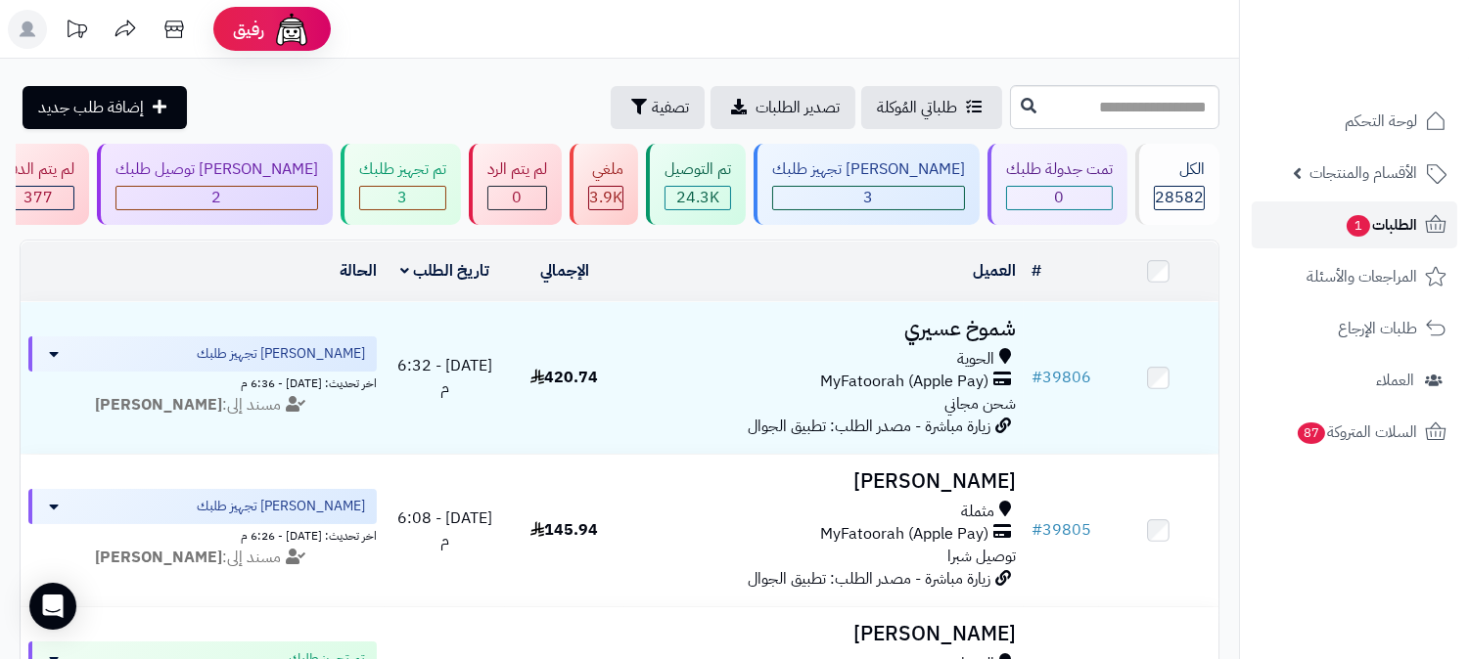
click at [1383, 216] on span "الطلبات 1" at bounding box center [1380, 224] width 72 height 27
click at [1374, 228] on span "الطلبات 1" at bounding box center [1380, 224] width 72 height 27
click at [1367, 229] on span "الطلبات 1" at bounding box center [1380, 224] width 72 height 27
click at [1410, 221] on span "الطلبات 1" at bounding box center [1380, 224] width 72 height 27
click at [1402, 218] on span "الطلبات 1" at bounding box center [1380, 224] width 72 height 27
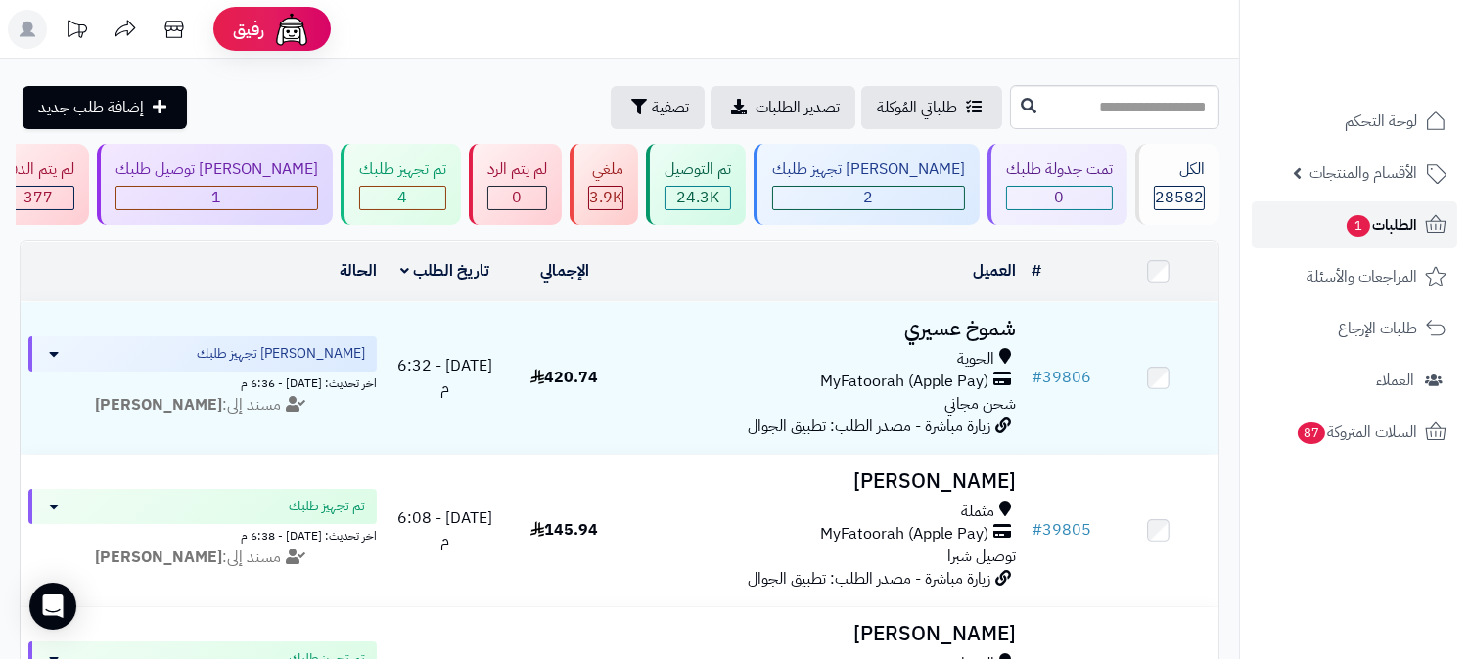
click at [1401, 207] on link "الطلبات 1" at bounding box center [1353, 225] width 205 height 47
click at [1382, 227] on span "الطلبات 1" at bounding box center [1380, 224] width 72 height 27
click at [1403, 221] on span "الطلبات 1" at bounding box center [1380, 224] width 72 height 27
click at [1396, 218] on span "الطلبات 1" at bounding box center [1380, 224] width 72 height 27
click at [1377, 221] on span "الطلبات 1" at bounding box center [1380, 224] width 72 height 27
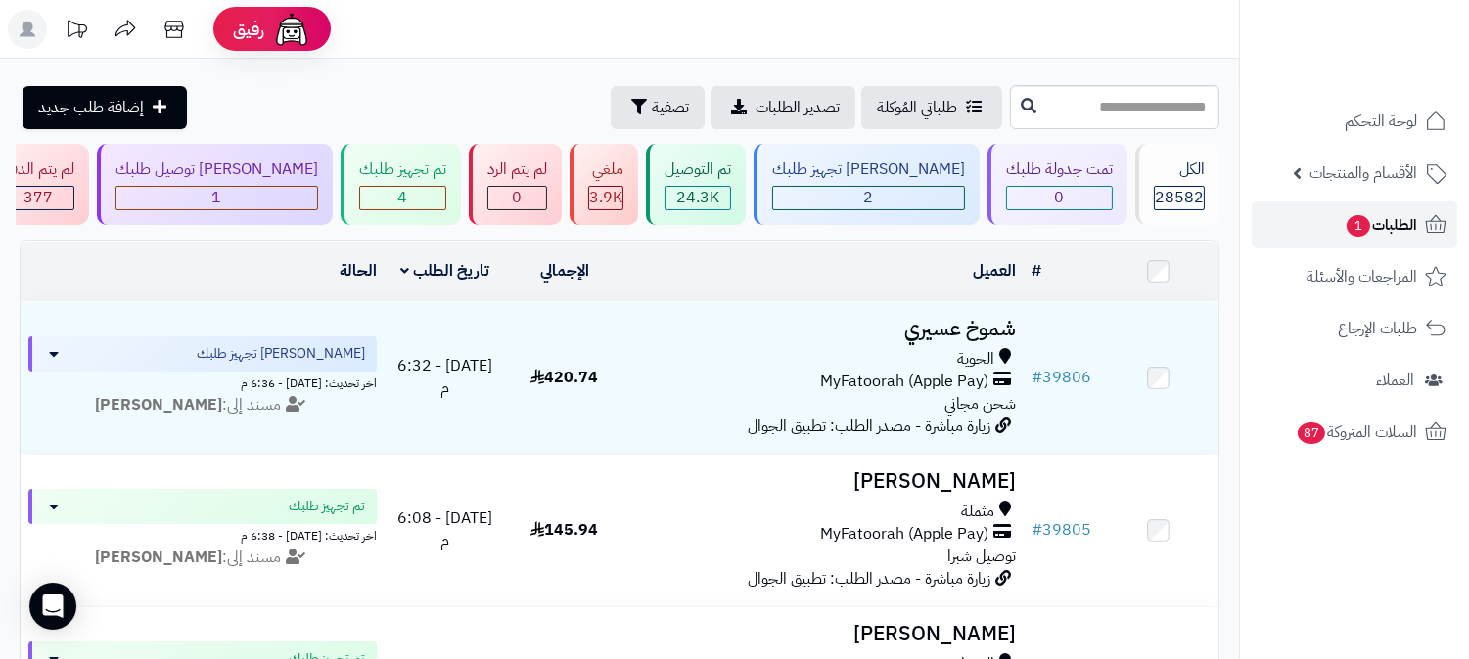
click at [1409, 233] on span "الطلبات 1" at bounding box center [1380, 224] width 72 height 27
